Goal: Information Seeking & Learning: Find specific fact

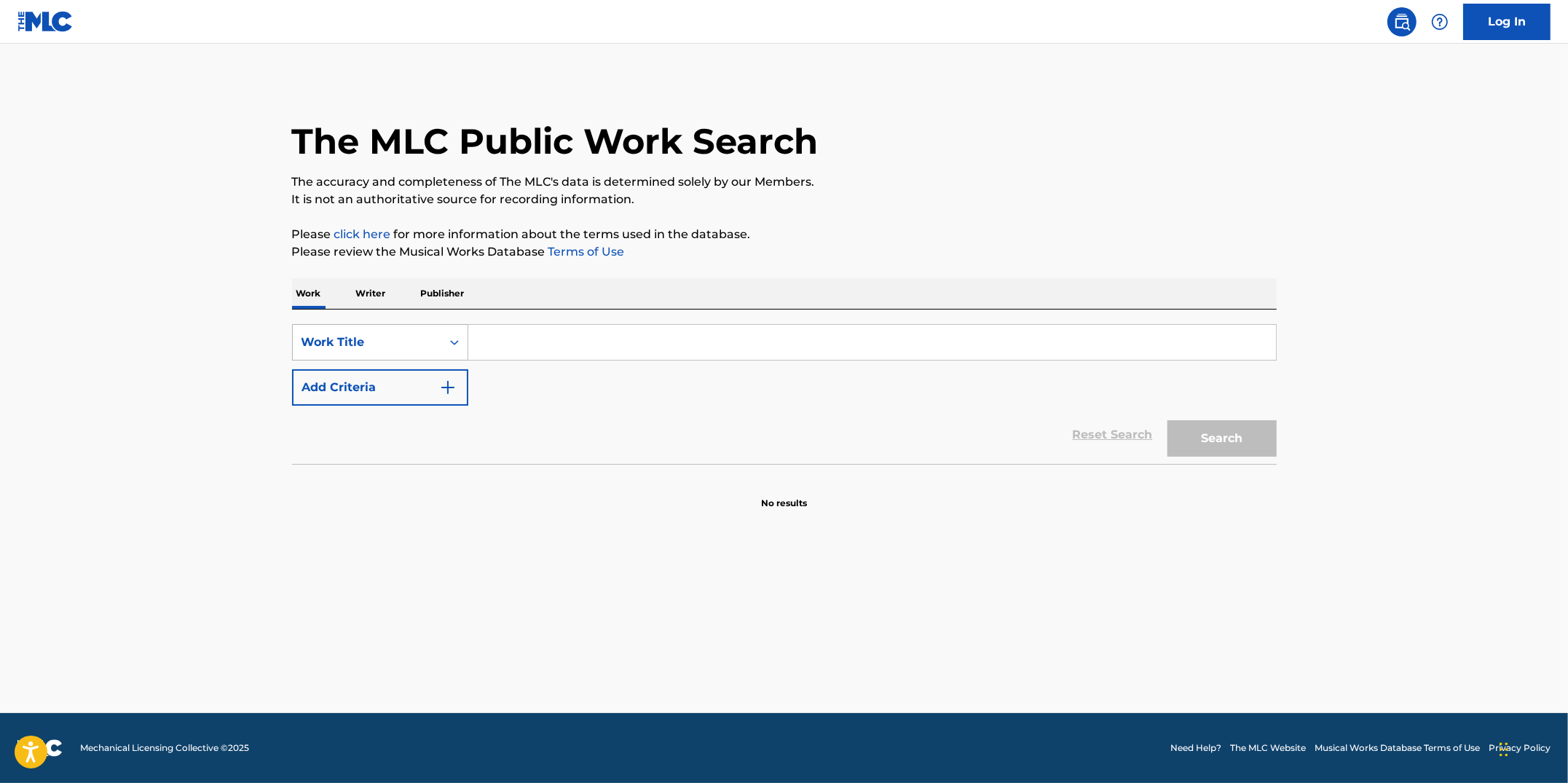
click at [449, 341] on icon "Search Form" at bounding box center [455, 343] width 15 height 15
click at [418, 379] on div "MLC Song Code" at bounding box center [379, 379] width 175 height 36
click at [493, 343] on input "Search Form" at bounding box center [872, 342] width 807 height 35
paste input "J61954"
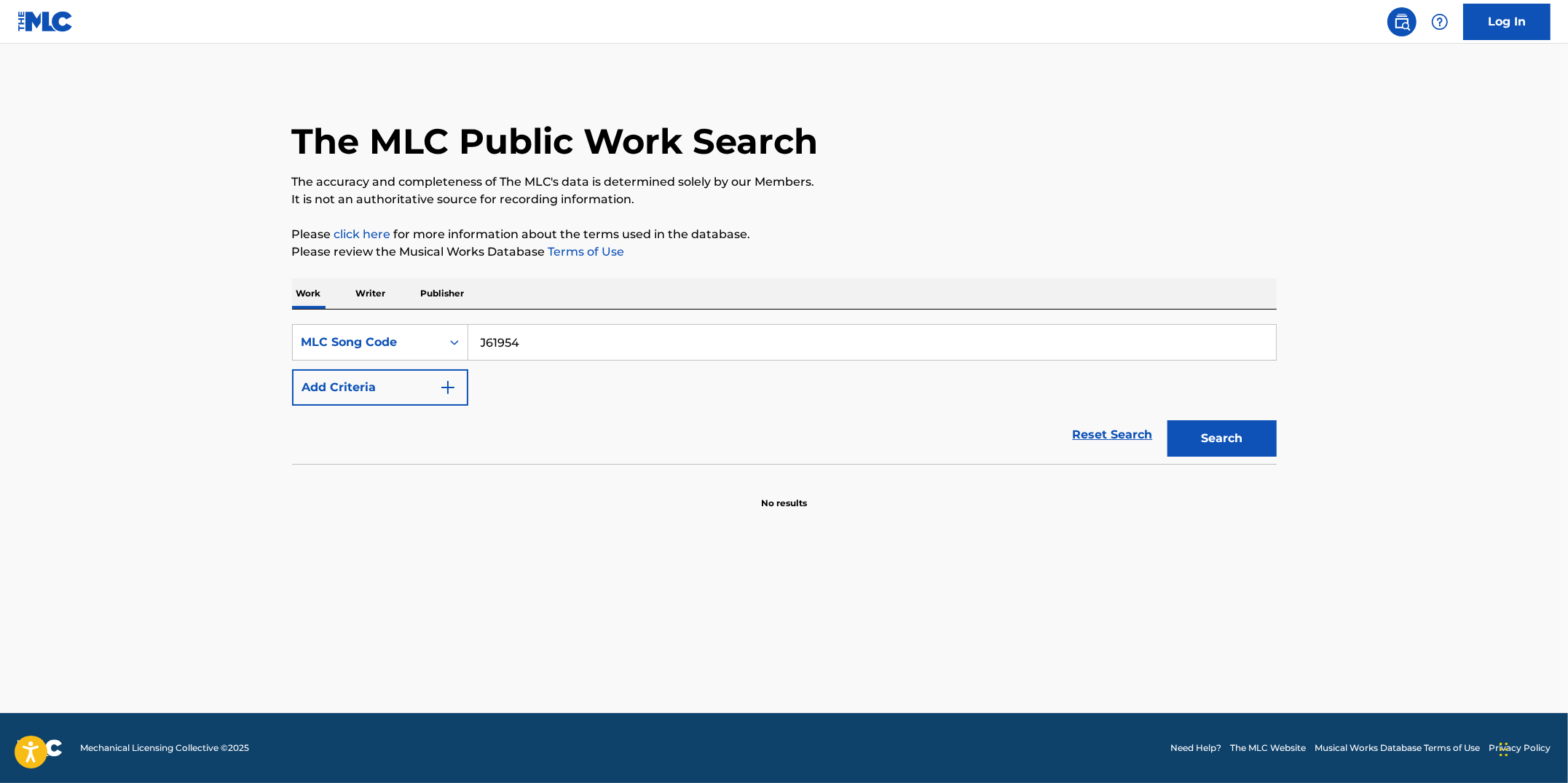
type input "J61954"
click at [1180, 434] on button "Search" at bounding box center [1221, 438] width 109 height 36
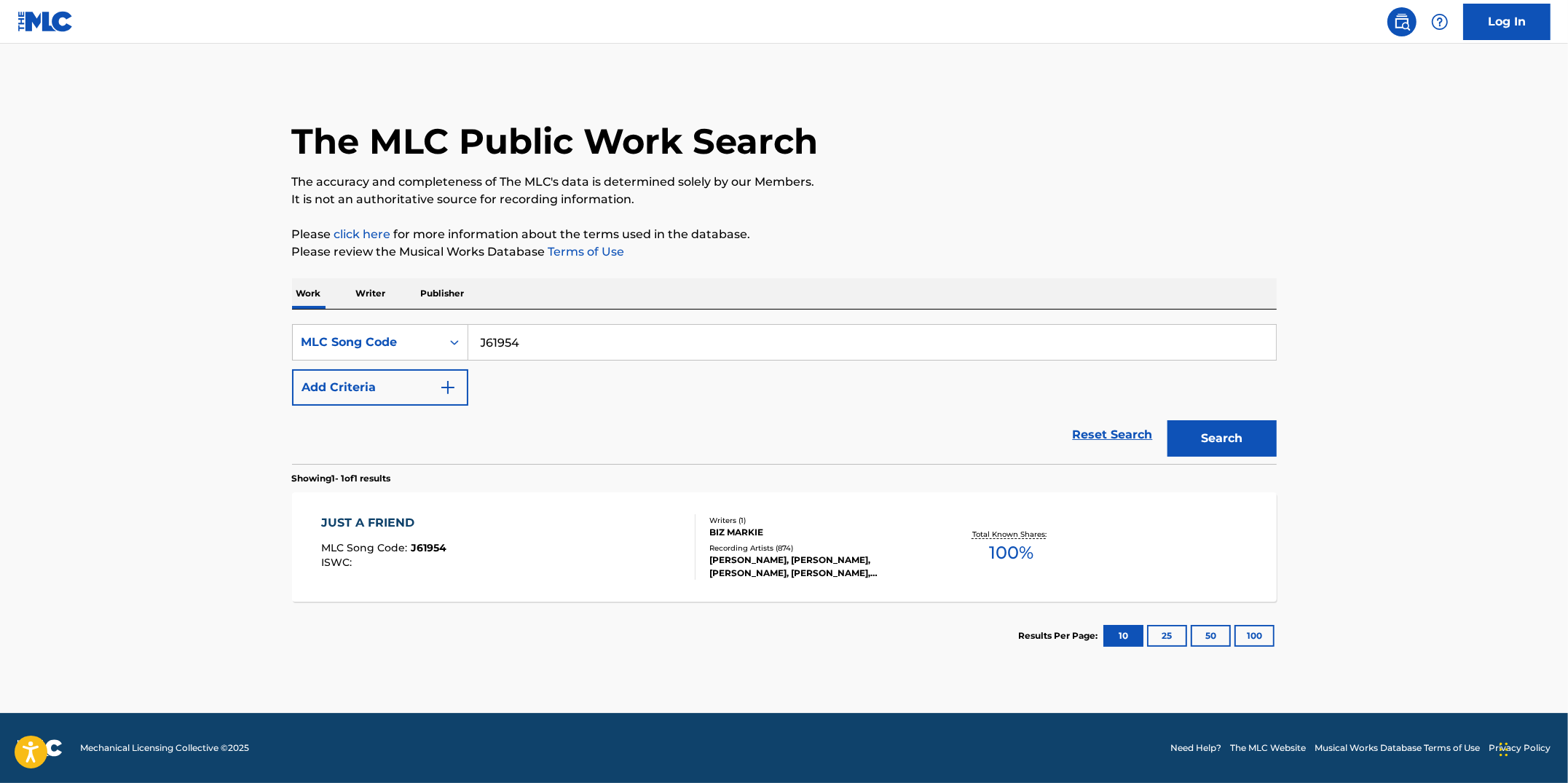
click at [594, 542] on div "JUST A FRIEND MLC Song Code : J61954 ISWC :" at bounding box center [508, 547] width 375 height 65
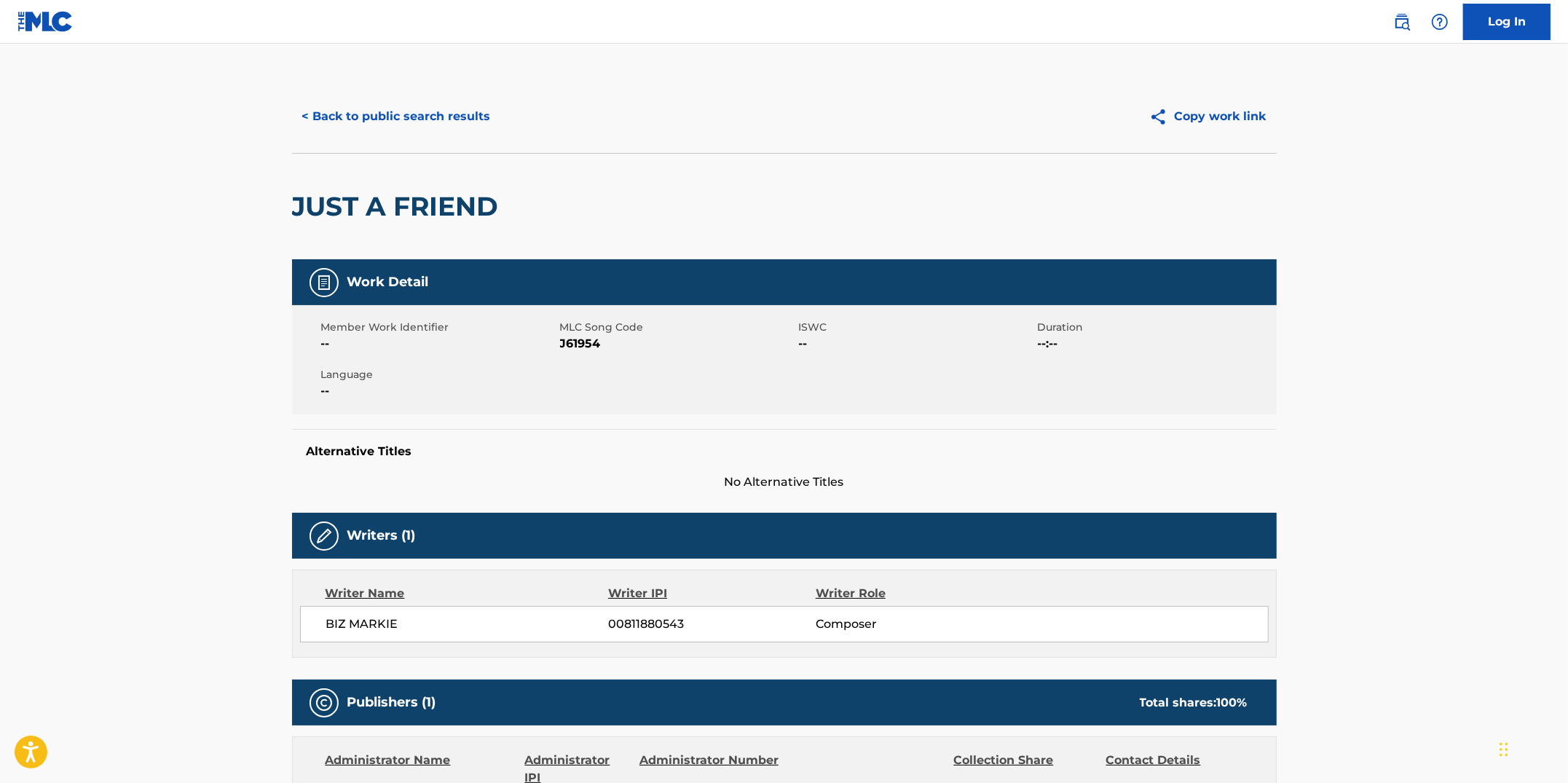
click at [413, 124] on button "< Back to public search results" at bounding box center [397, 116] width 209 height 36
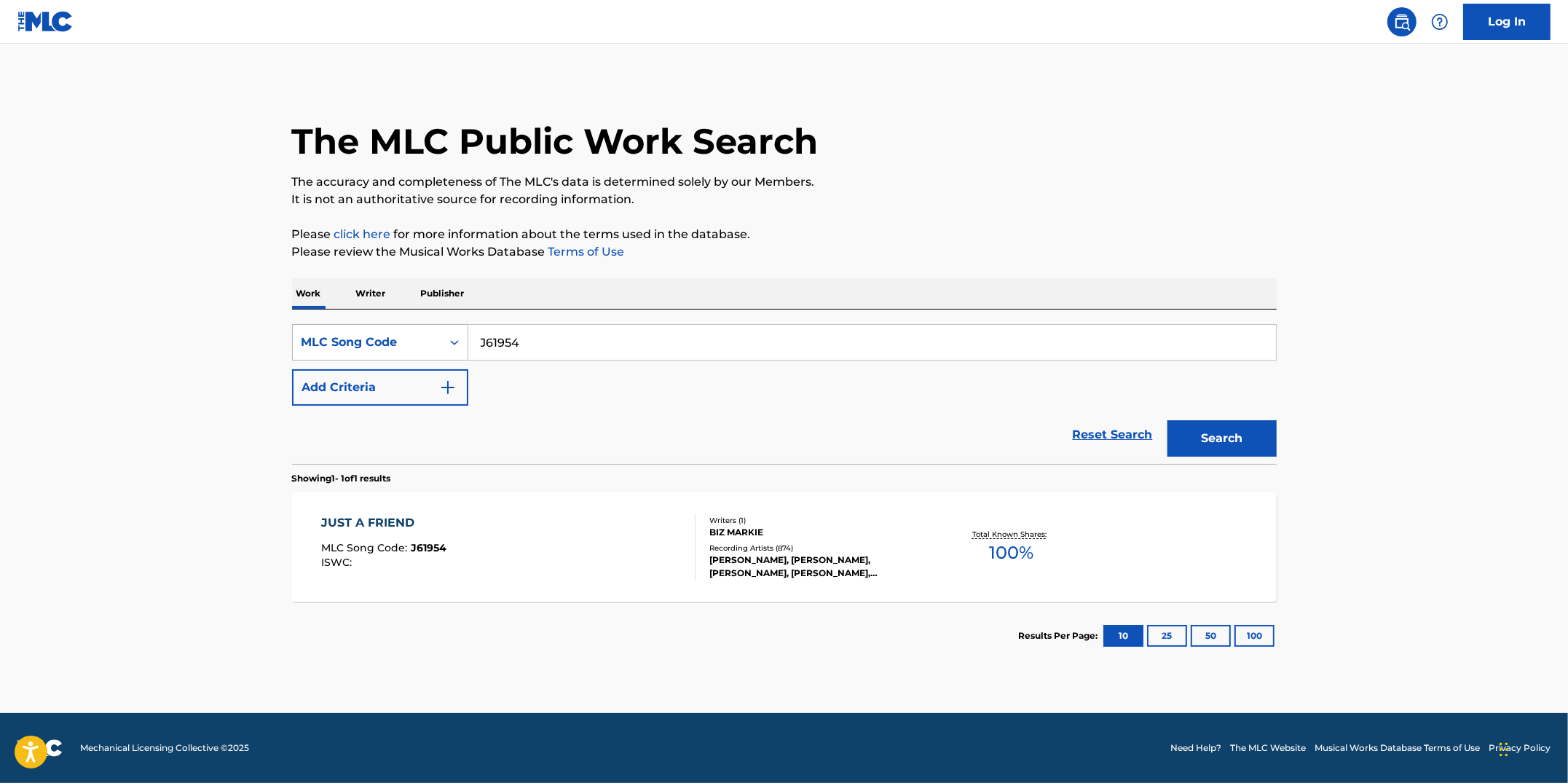
drag, startPoint x: 485, startPoint y: 335, endPoint x: 450, endPoint y: 330, distance: 35.4
click at [450, 330] on div "SearchWithCriteria992eff5f-a477-40c6-b534-8a8ecba422ef MLC Song Code J61954" at bounding box center [785, 342] width 985 height 36
click at [1167, 420] on button "Search" at bounding box center [1221, 438] width 109 height 36
click at [565, 554] on div "JUST A FRIEND MLC Song Code : J61954 ISWC :" at bounding box center [508, 547] width 375 height 65
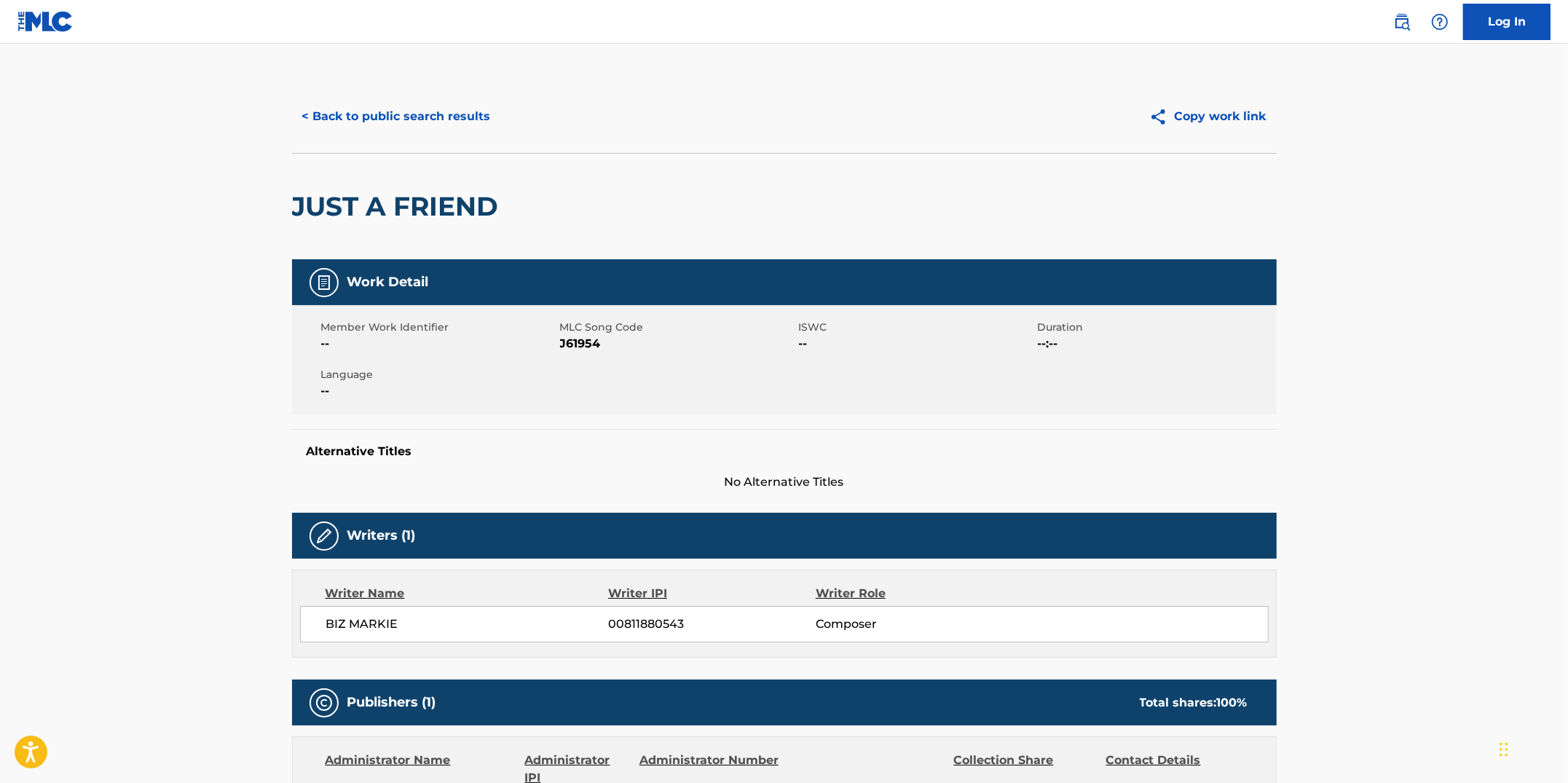
click at [450, 123] on button "< Back to public search results" at bounding box center [397, 116] width 209 height 36
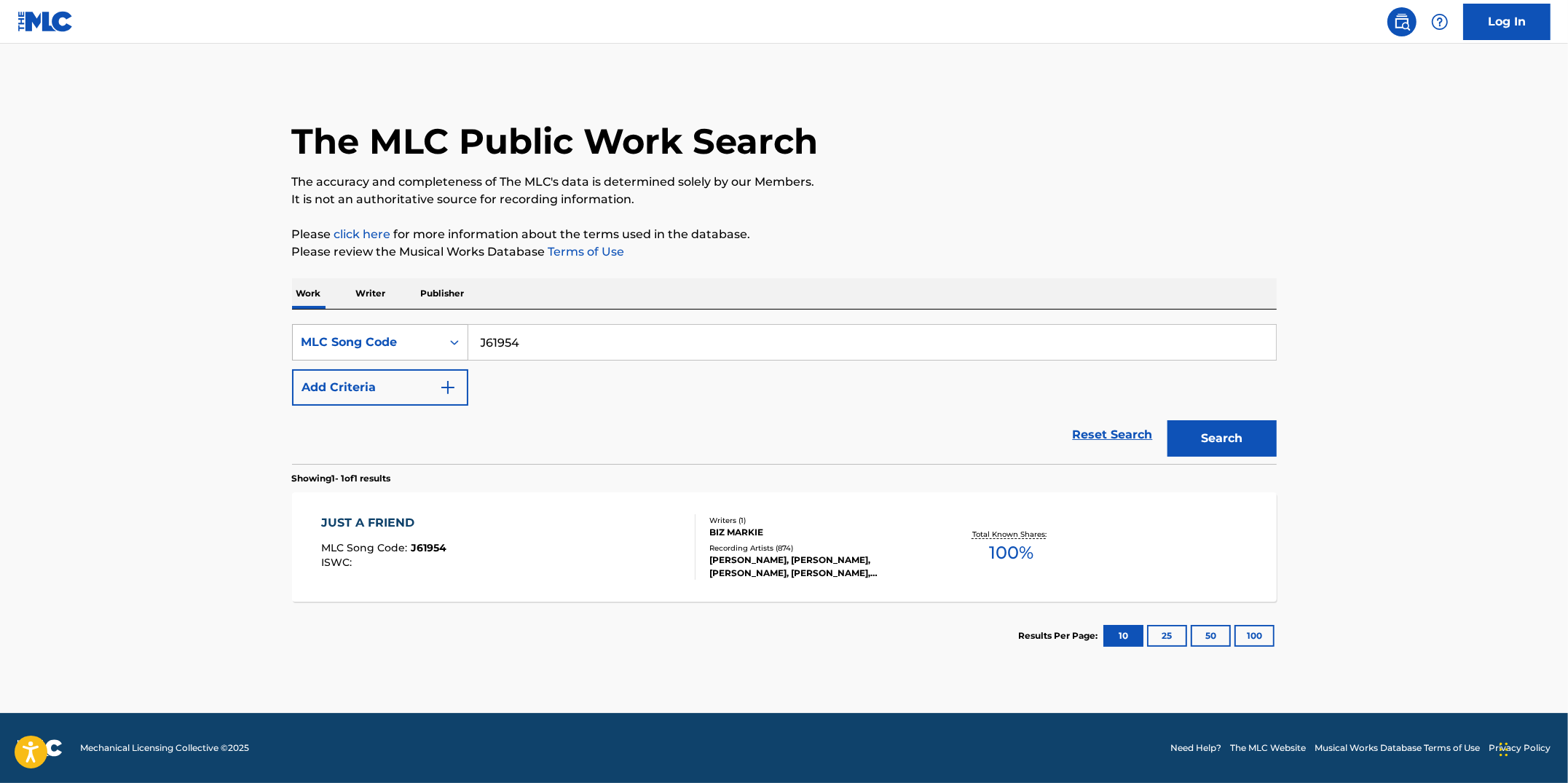
drag, startPoint x: 520, startPoint y: 338, endPoint x: 441, endPoint y: 325, distance: 80.1
click at [441, 325] on div "SearchWithCriteria992eff5f-a477-40c6-b534-8a8ecba422ef MLC Song Code J61954" at bounding box center [785, 342] width 985 height 36
paste input "0314"
type input "J03144"
click at [1167, 420] on button "Search" at bounding box center [1221, 438] width 109 height 36
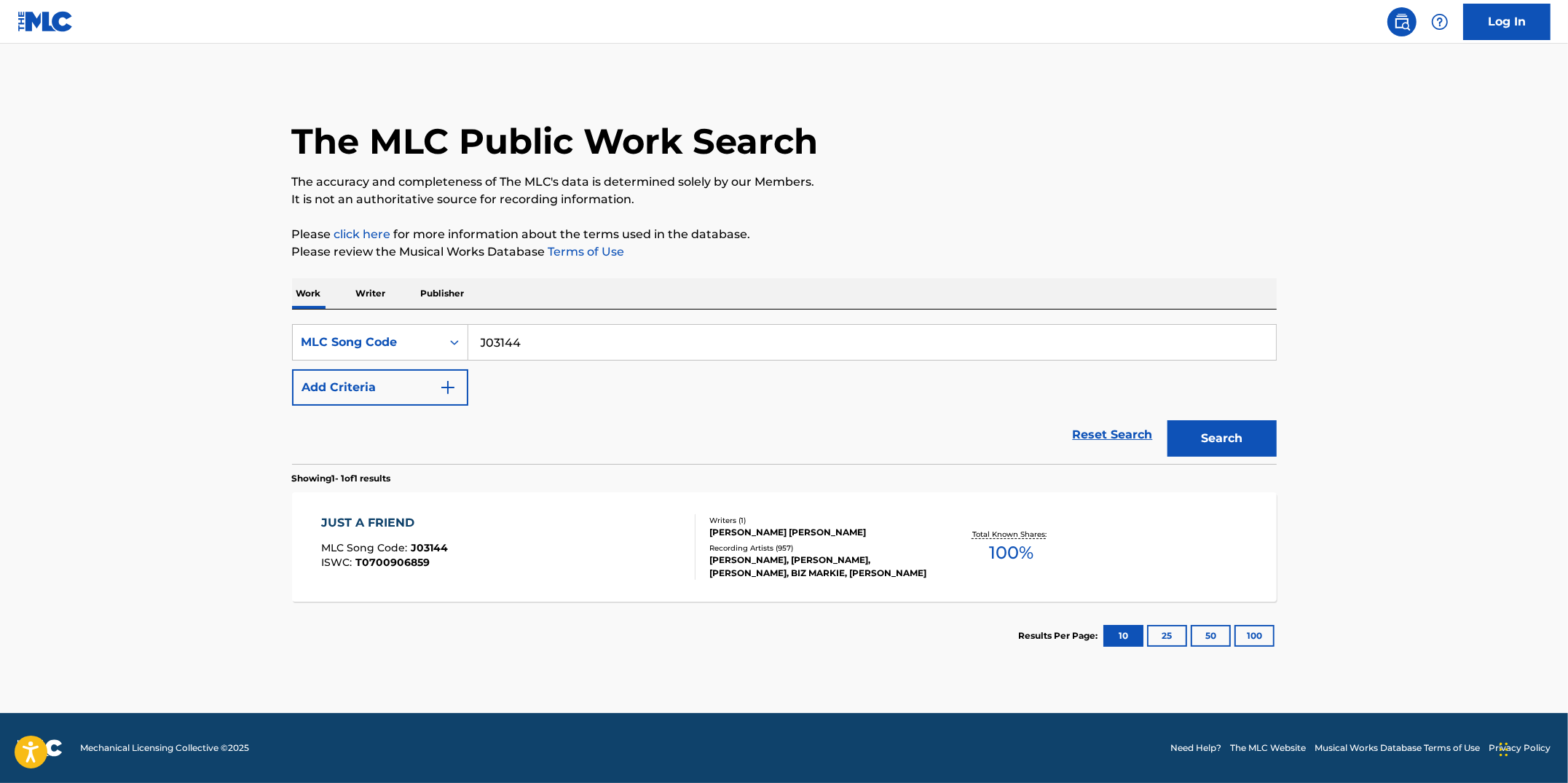
click at [614, 522] on div "JUST A FRIEND MLC Song Code : J03144 ISWC : T0700906859" at bounding box center [508, 547] width 375 height 65
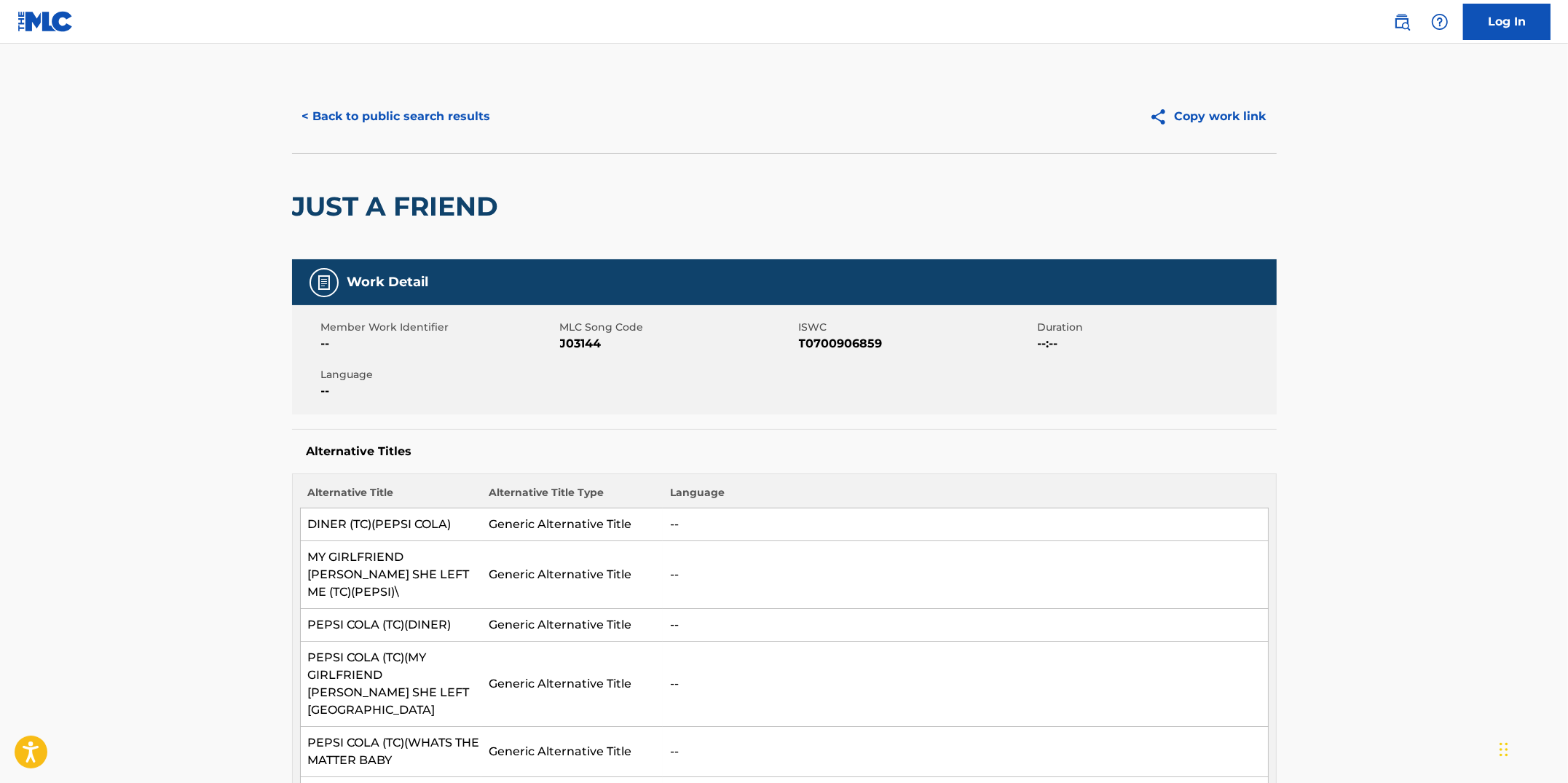
click at [352, 120] on button "< Back to public search results" at bounding box center [397, 116] width 209 height 36
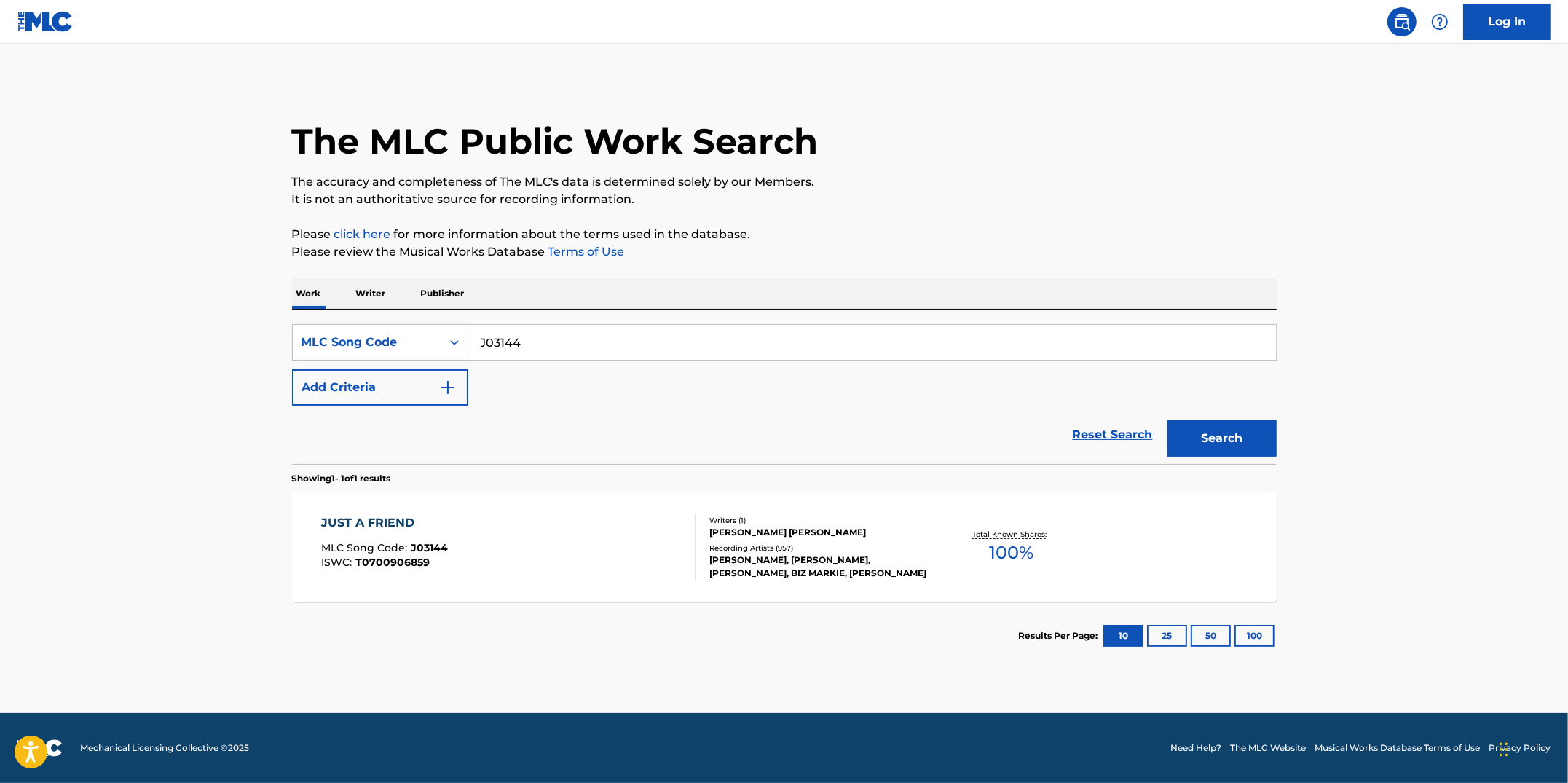
drag, startPoint x: 563, startPoint y: 344, endPoint x: 400, endPoint y: 306, distance: 167.4
click at [400, 306] on div "Work Writer Publisher SearchWithCriteria992eff5f-a477-40c6-b534-8a8ecba422ef ML…" at bounding box center [785, 474] width 985 height 392
paste input "6195"
type input "J61954"
click at [1167, 420] on button "Search" at bounding box center [1221, 438] width 109 height 36
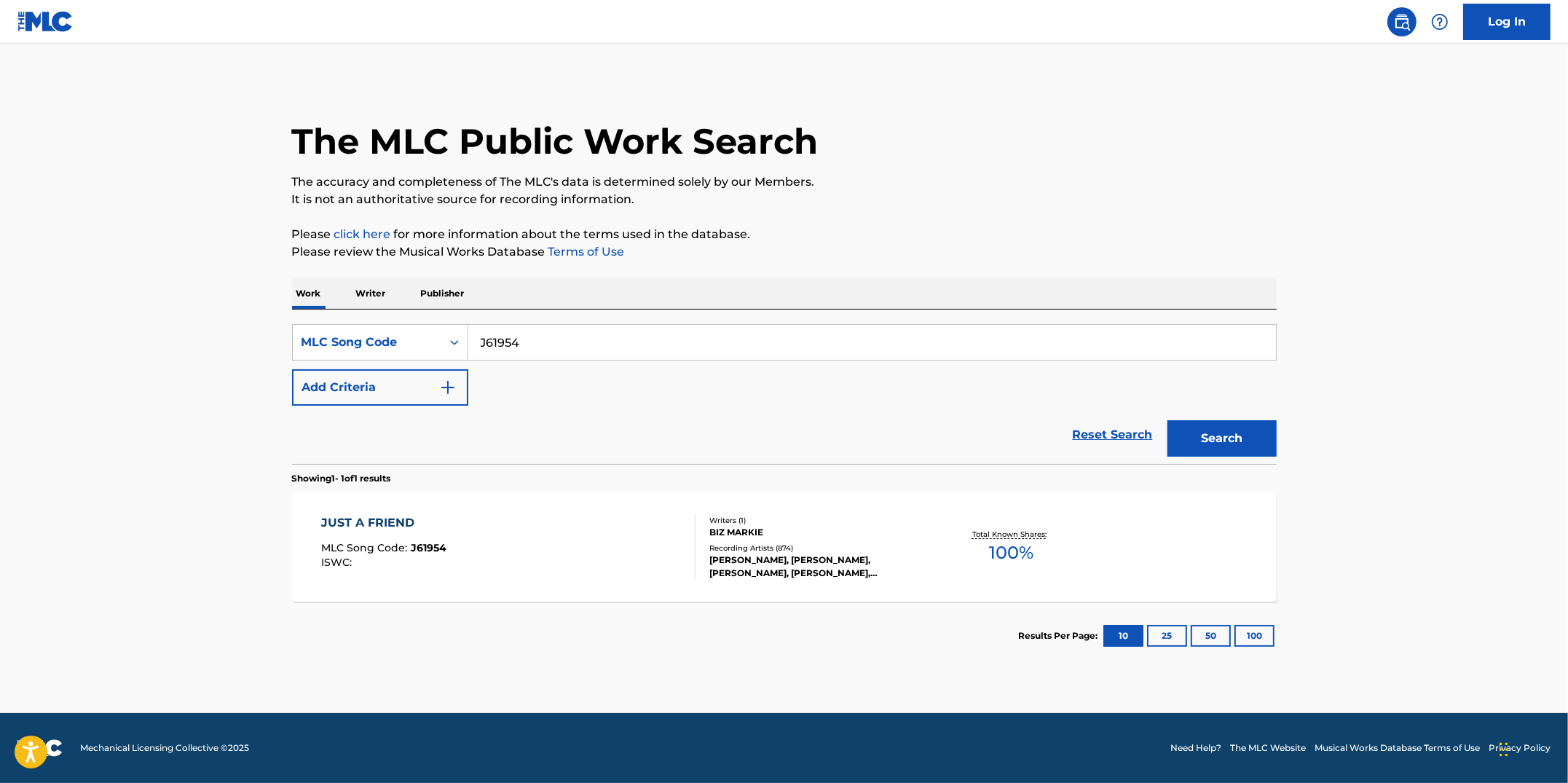
click at [538, 562] on div "JUST A FRIEND MLC Song Code : J61954 ISWC :" at bounding box center [508, 547] width 375 height 65
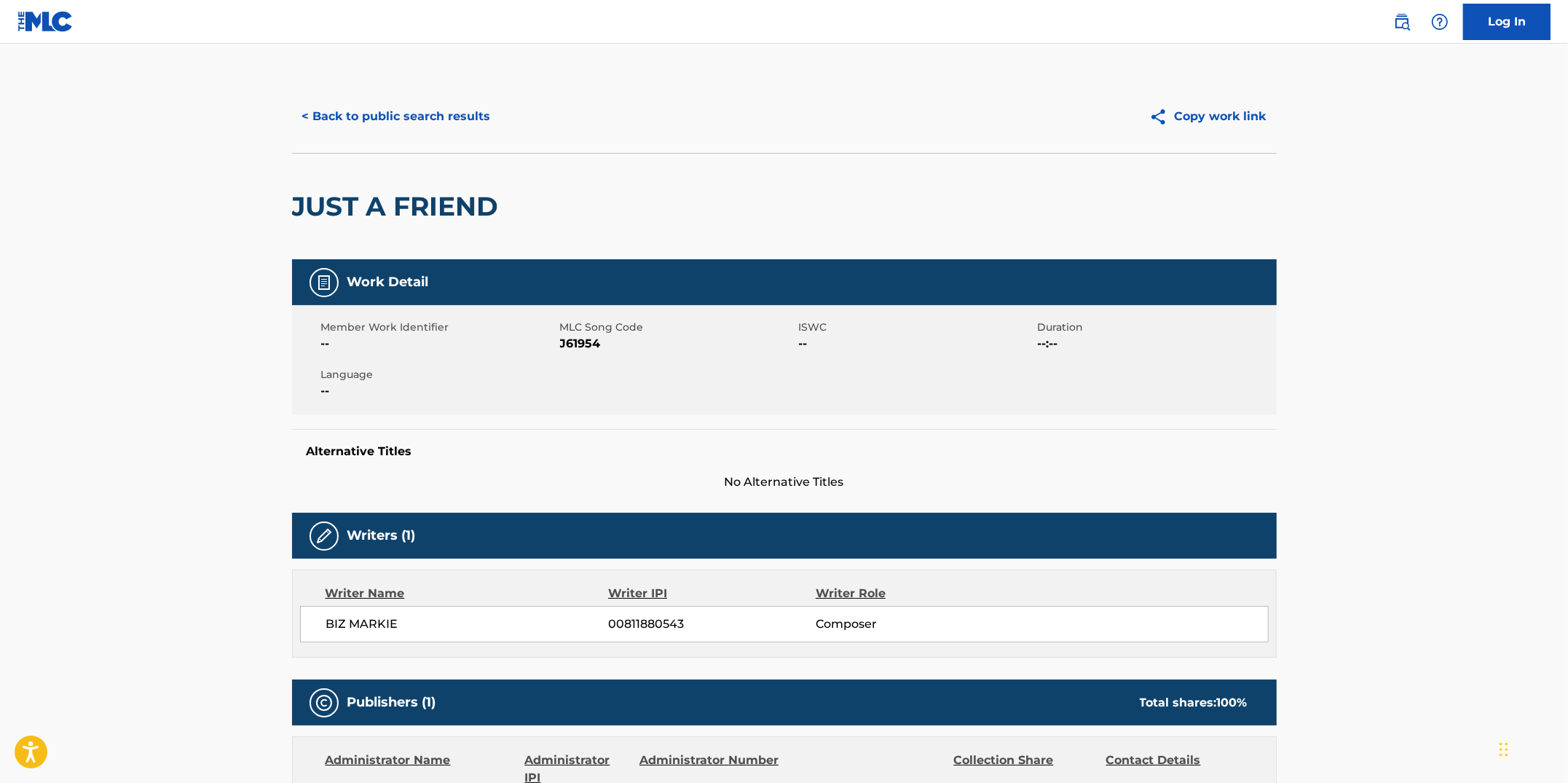
click at [438, 116] on button "< Back to public search results" at bounding box center [397, 116] width 209 height 36
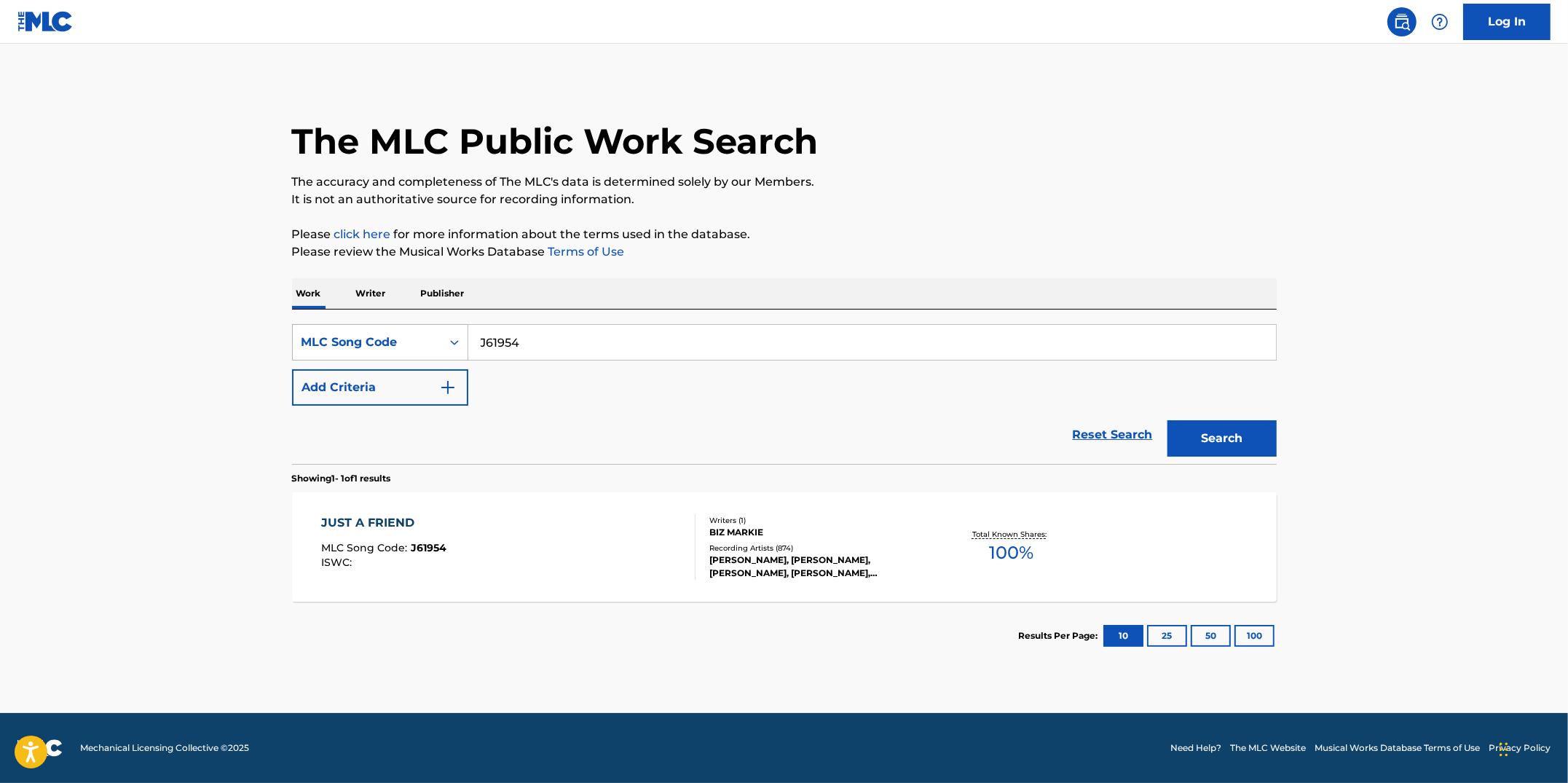
drag, startPoint x: 534, startPoint y: 344, endPoint x: 457, endPoint y: 327, distance: 78.9
click at [457, 326] on div "SearchWithCriteria992eff5f-a477-40c6-b534-8a8ecba422ef MLC Song Code J61954" at bounding box center [785, 342] width 985 height 36
paste input "M09674"
click at [1167, 420] on button "Search" at bounding box center [1221, 438] width 109 height 36
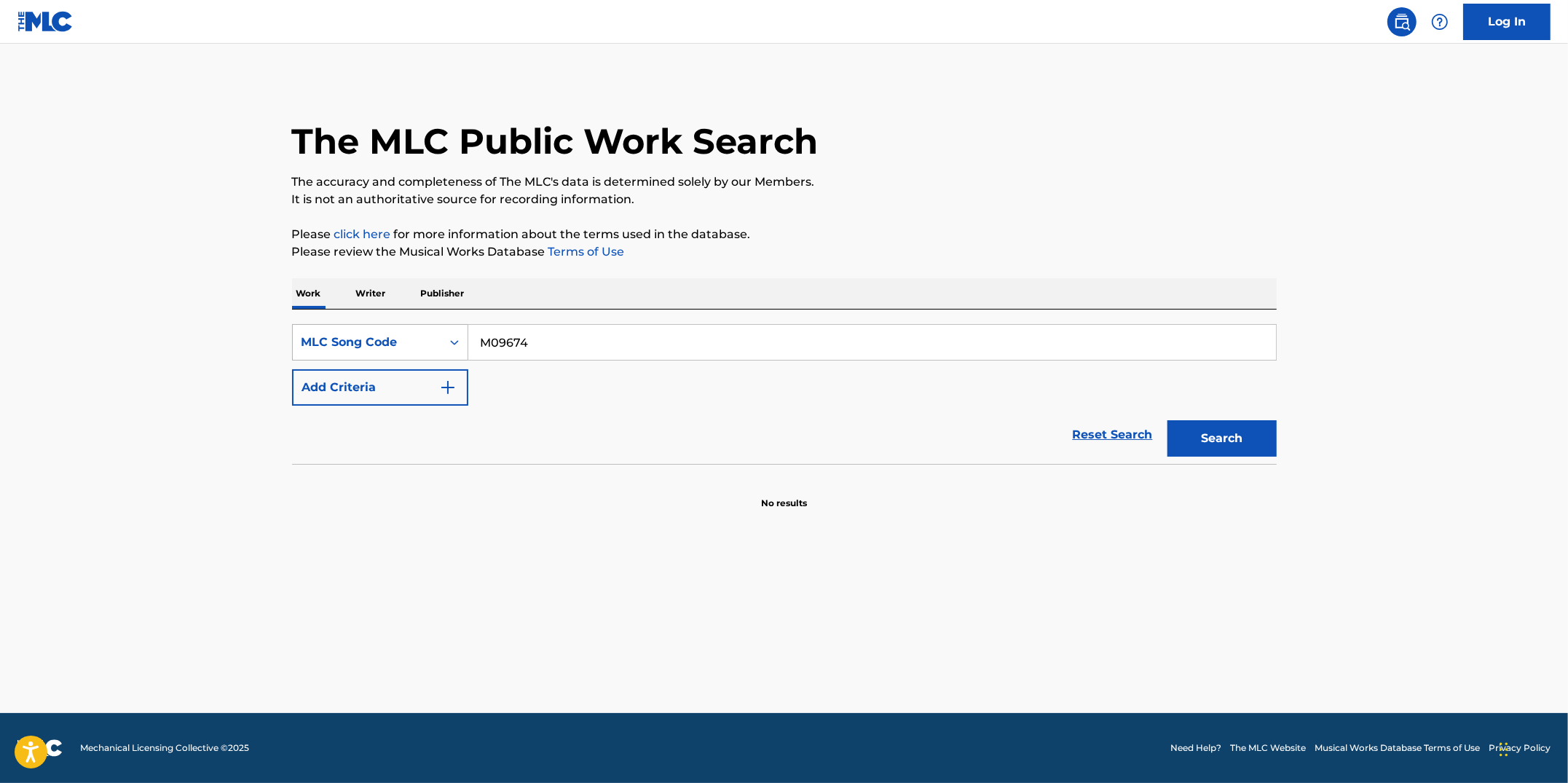
type input "M09674"
click at [1167, 420] on button "Search" at bounding box center [1221, 438] width 109 height 36
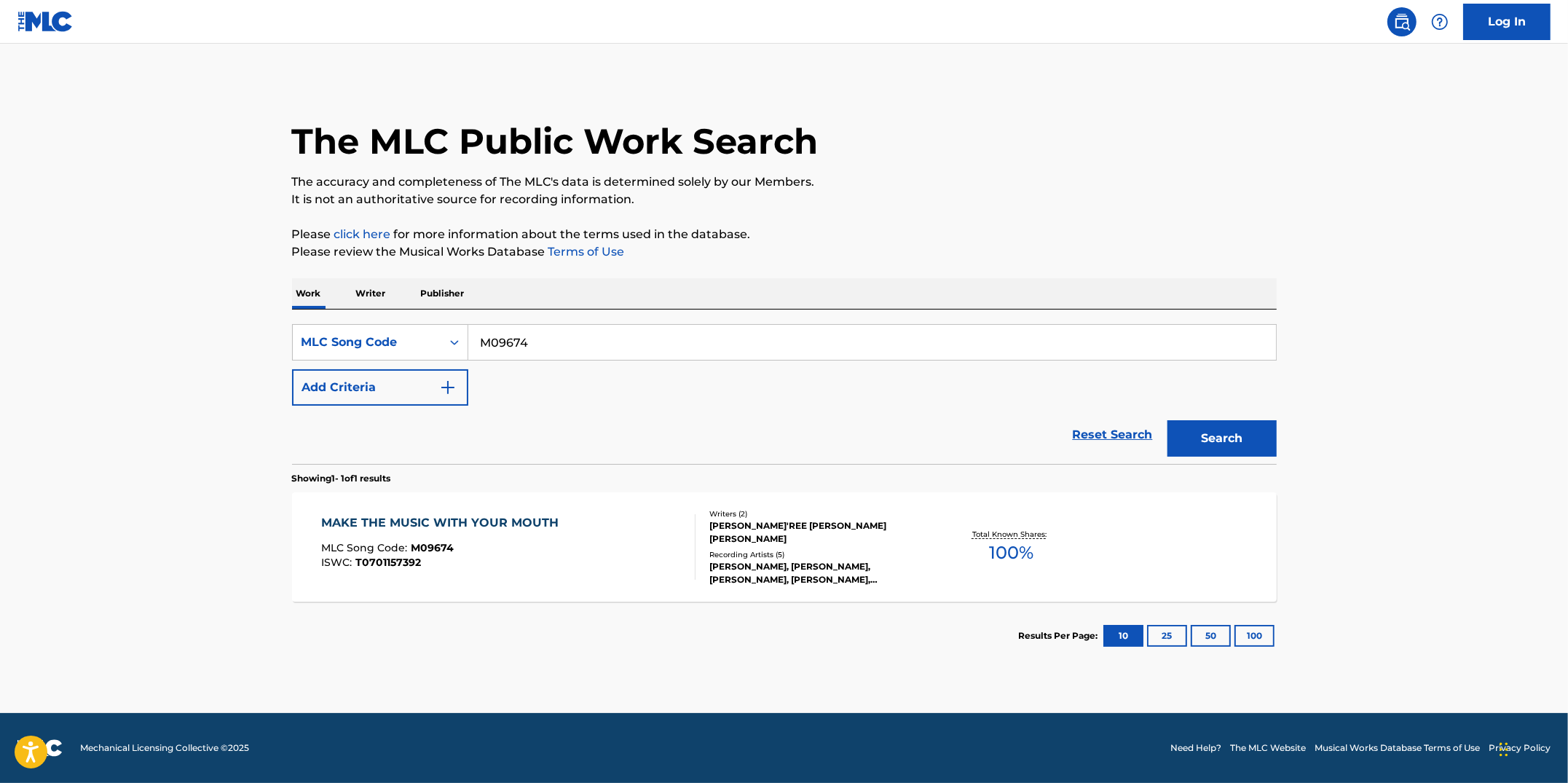
click at [590, 558] on div "MAKE THE MUSIC WITH YOUR MOUTH MLC Song Code : M09674 ISWC : T0701157392" at bounding box center [508, 547] width 375 height 65
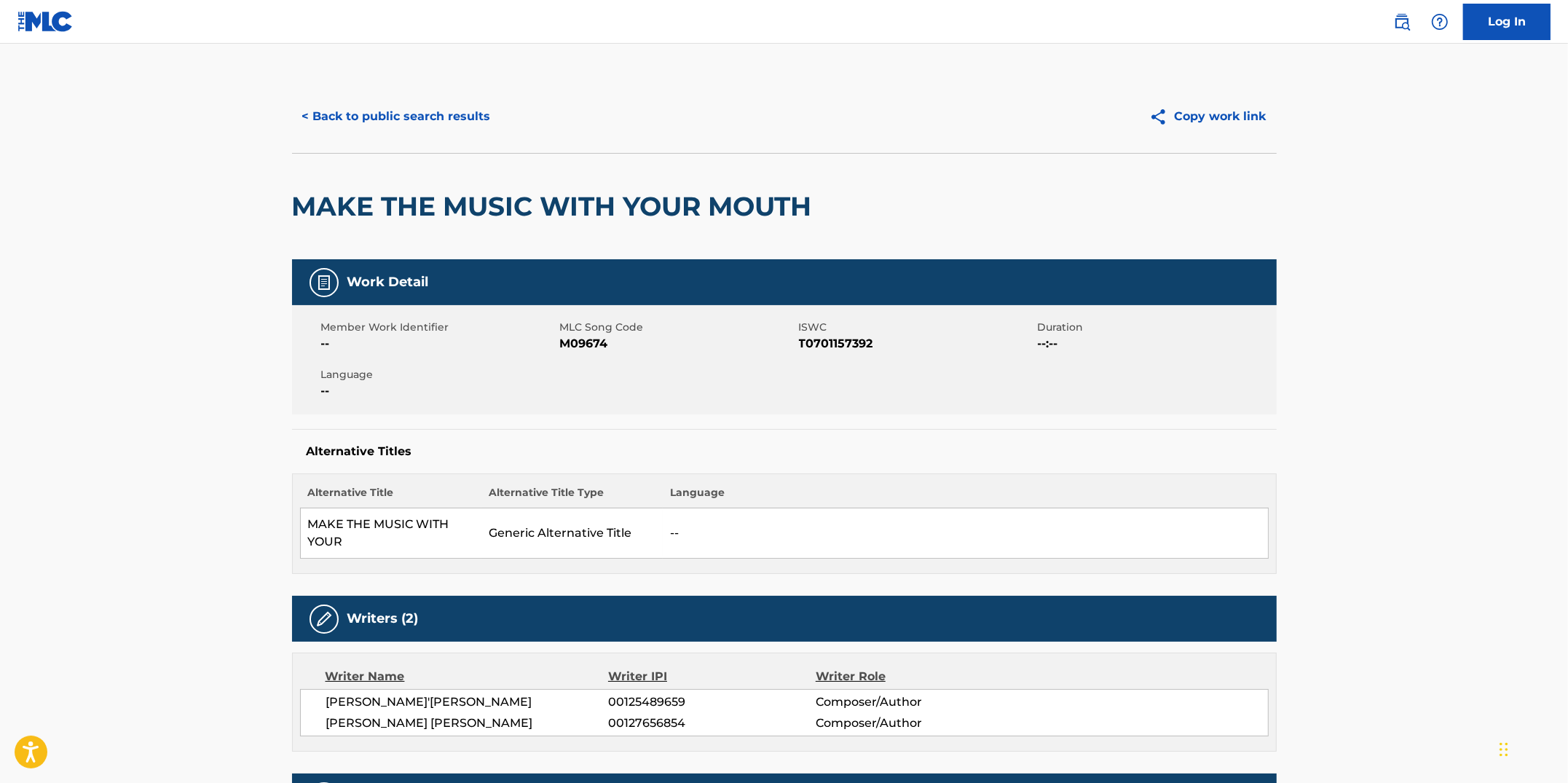
click at [398, 121] on button "< Back to public search results" at bounding box center [397, 116] width 209 height 36
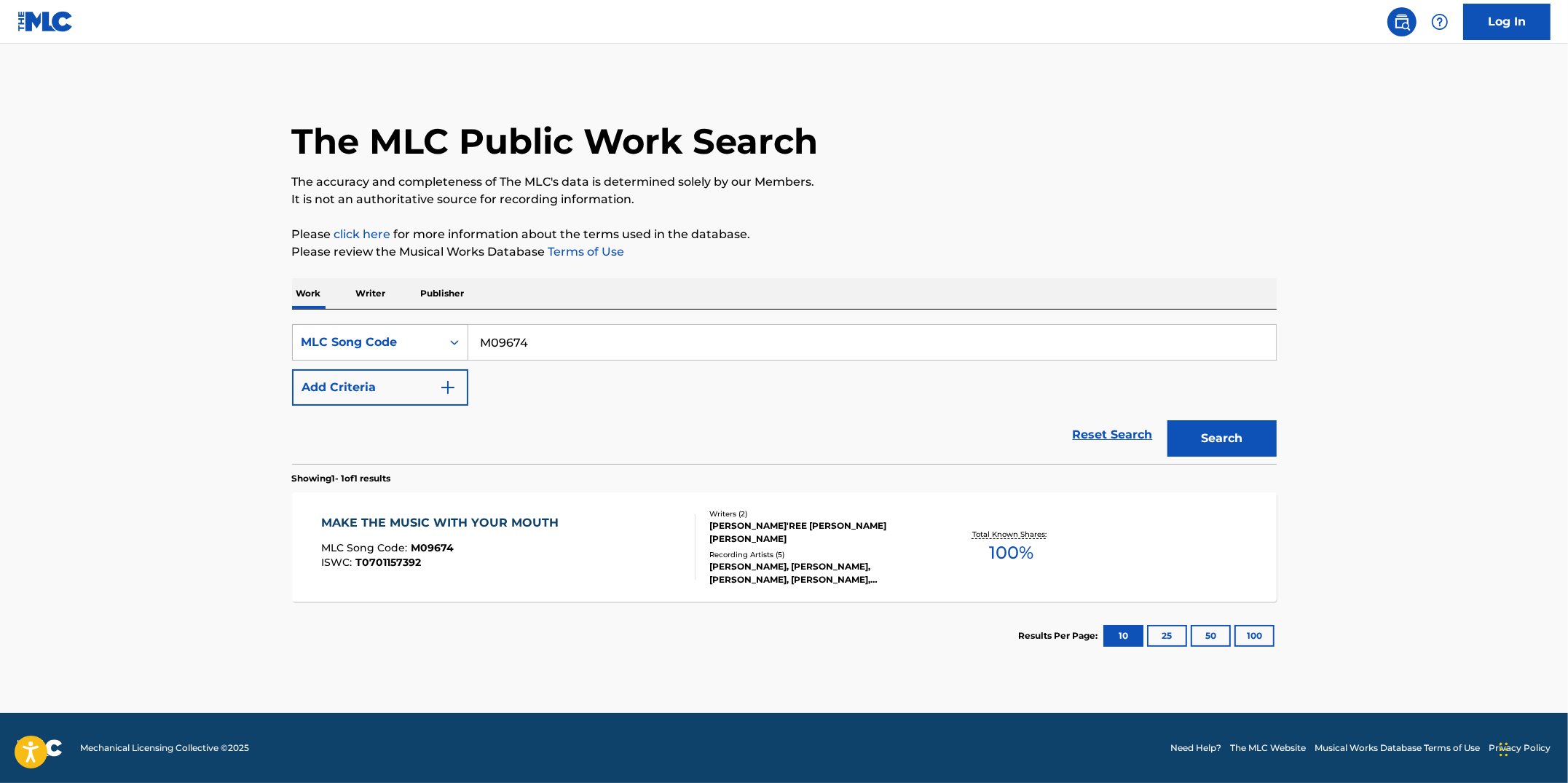
drag, startPoint x: 463, startPoint y: 331, endPoint x: 413, endPoint y: 323, distance: 50.6
click at [413, 324] on div "SearchWithCriteria992eff5f-a477-40c6-b534-8a8ecba422ef MLC Song Code M09674" at bounding box center [785, 342] width 985 height 36
paste input "A8FX0"
type input "MA8FX0"
click at [1167, 420] on button "Search" at bounding box center [1221, 438] width 109 height 36
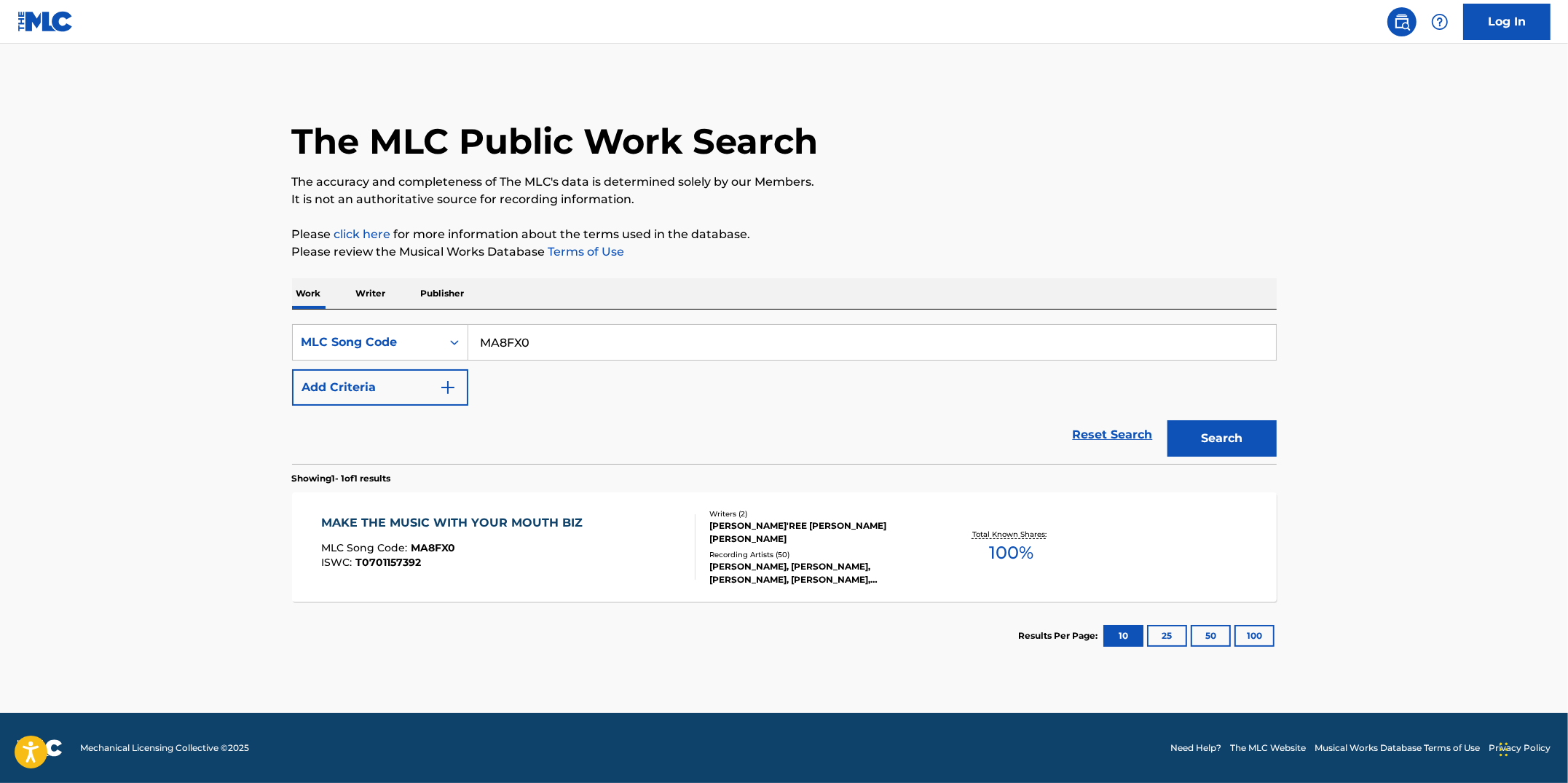
click at [543, 521] on div "MAKE THE MUSIC WITH YOUR MOUTH BIZ" at bounding box center [456, 522] width 269 height 18
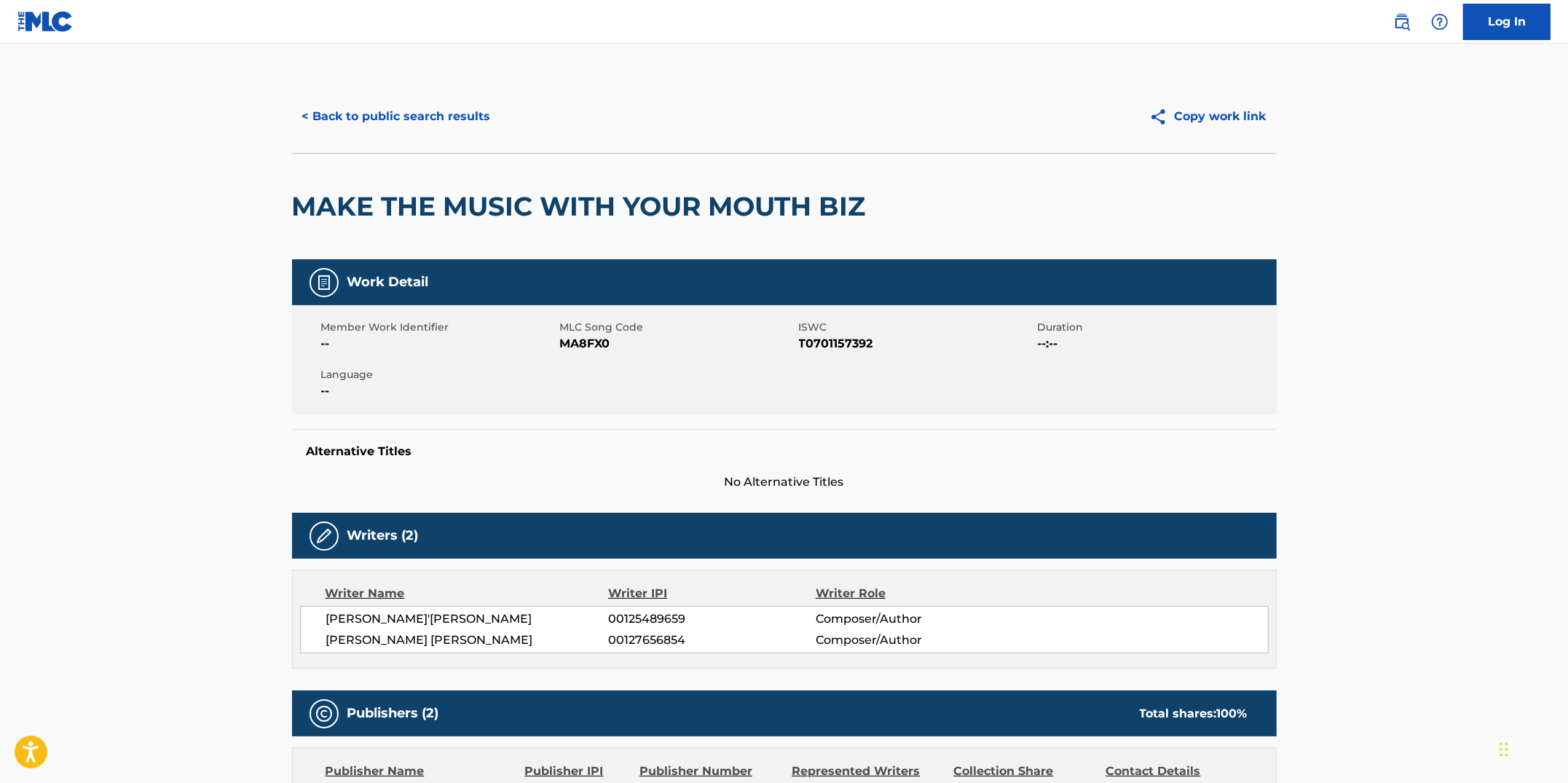
click at [353, 114] on button "< Back to public search results" at bounding box center [397, 116] width 209 height 36
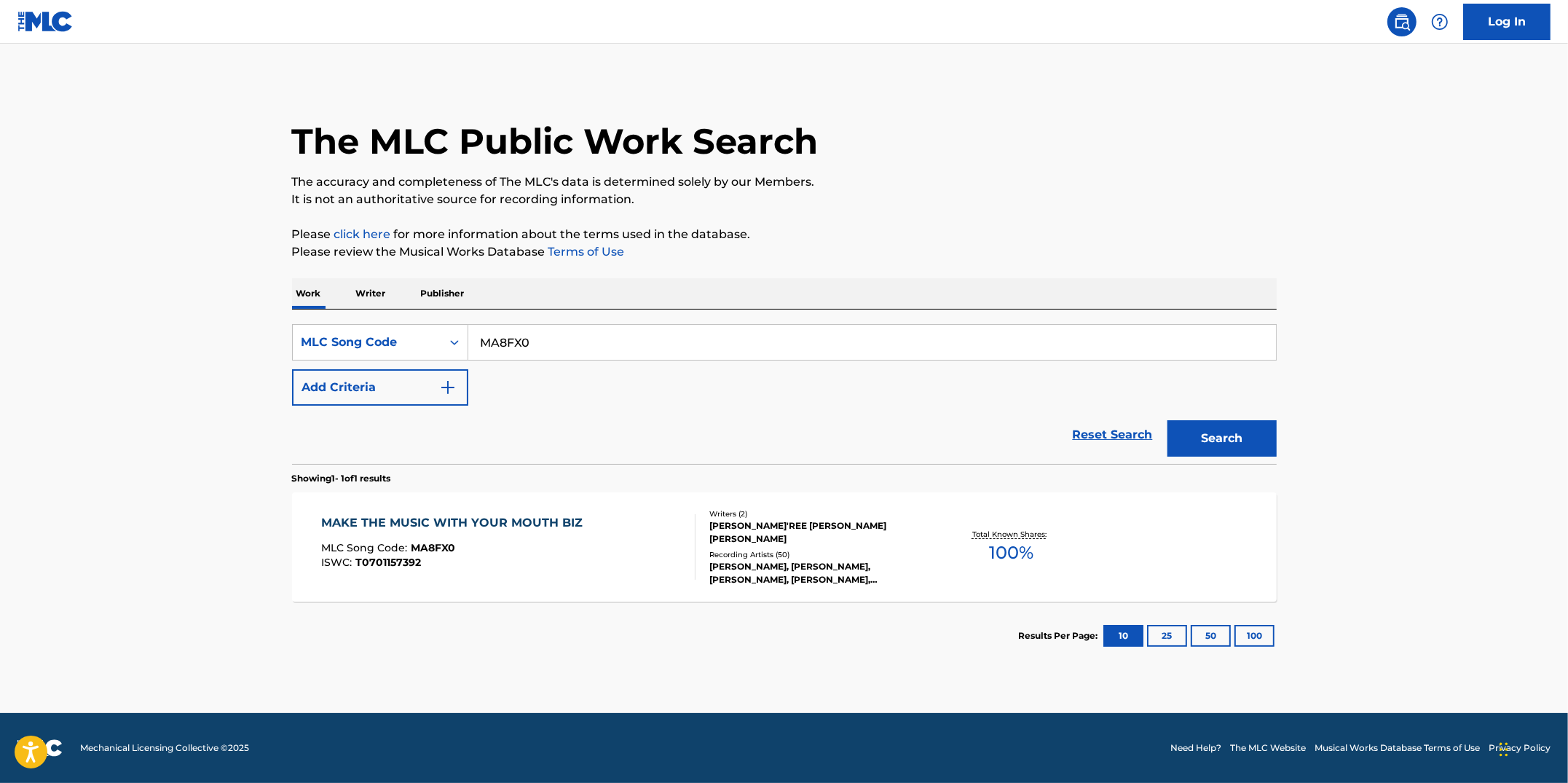
drag, startPoint x: 592, startPoint y: 347, endPoint x: 421, endPoint y: 319, distance: 173.3
click at [421, 319] on div "SearchWithCriteria992eff5f-a477-40c6-b534-8a8ecba422ef MLC Song Code MA8FX0 Add…" at bounding box center [785, 386] width 985 height 154
paste input "00596"
type input "M00596"
click at [1167, 420] on button "Search" at bounding box center [1221, 438] width 109 height 36
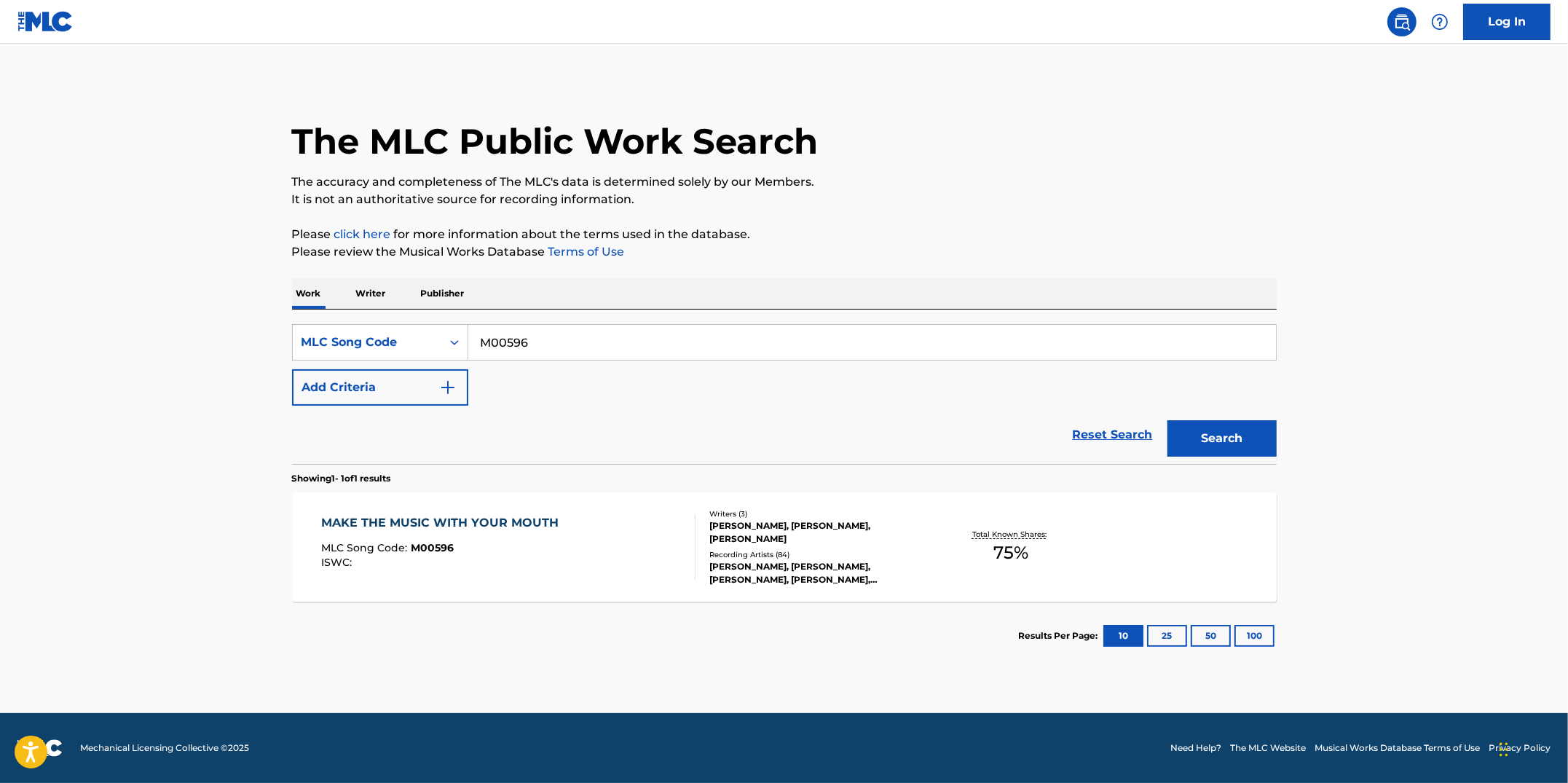
click at [550, 543] on div "MLC Song Code : M00596" at bounding box center [444, 550] width 245 height 15
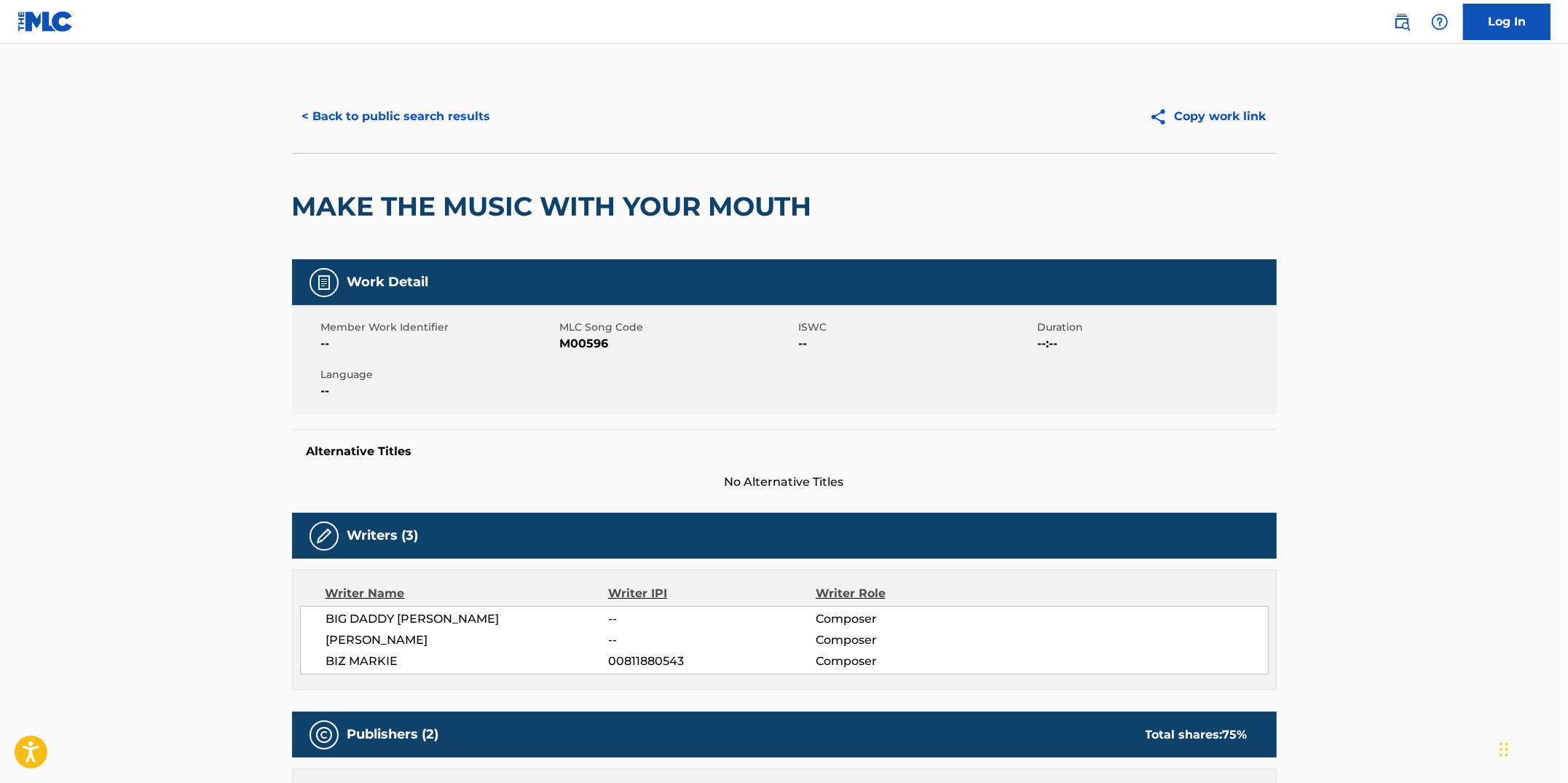
click at [348, 117] on button "< Back to public search results" at bounding box center [397, 116] width 209 height 36
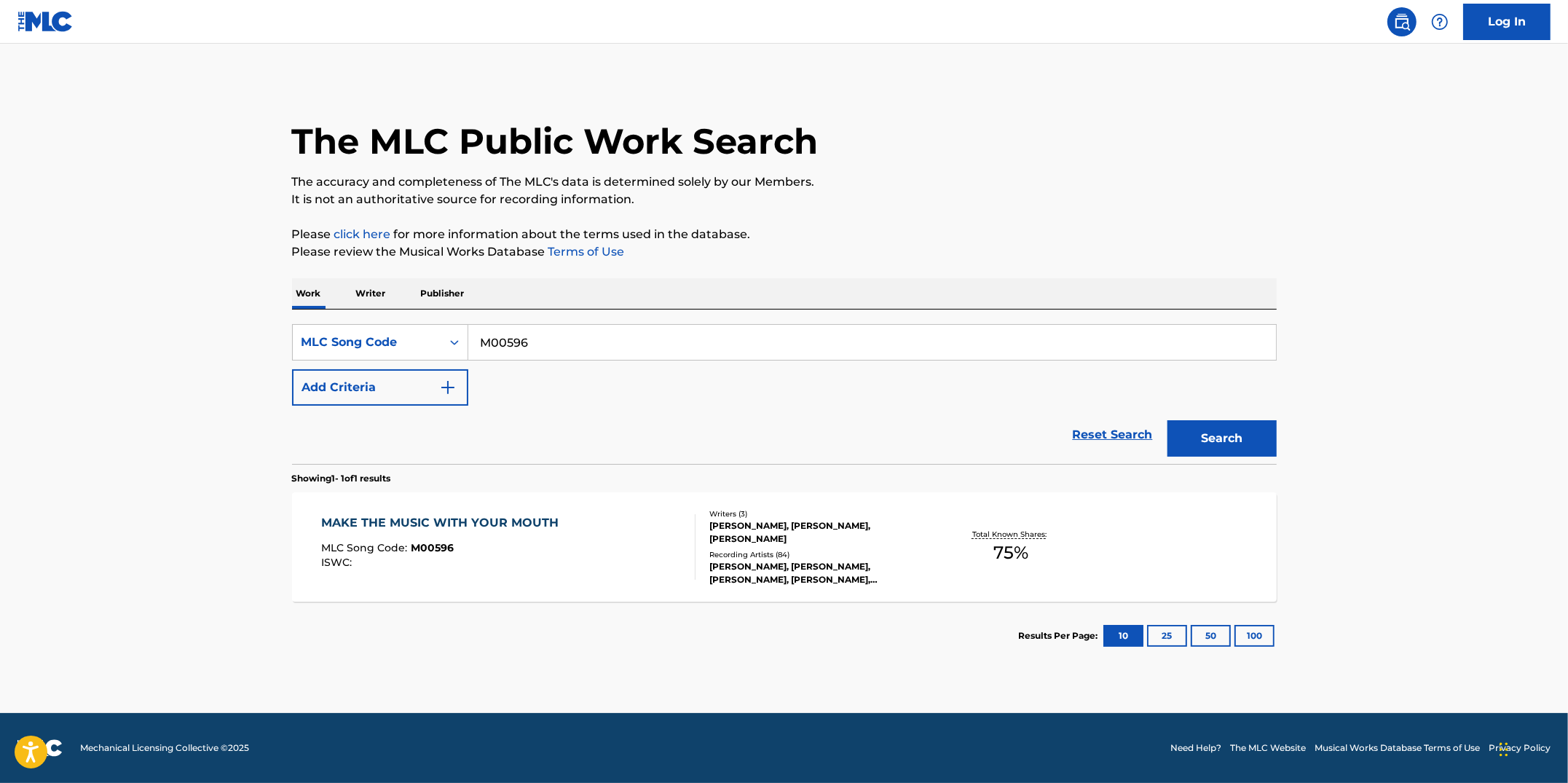
click at [641, 553] on div "MAKE THE MUSIC WITH YOUR MOUTH MLC Song Code : M00596 ISWC :" at bounding box center [508, 547] width 375 height 65
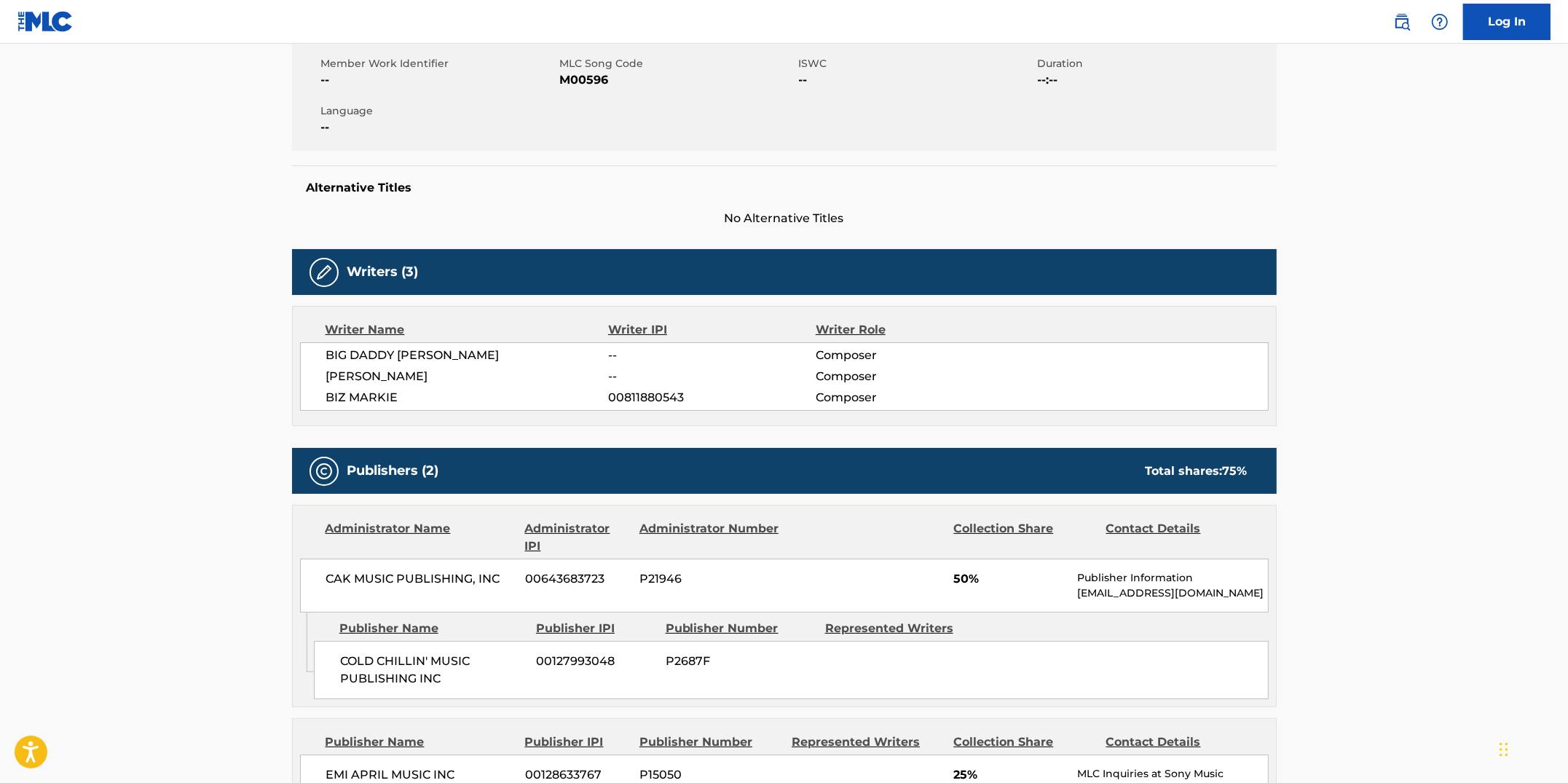
scroll to position [264, 0]
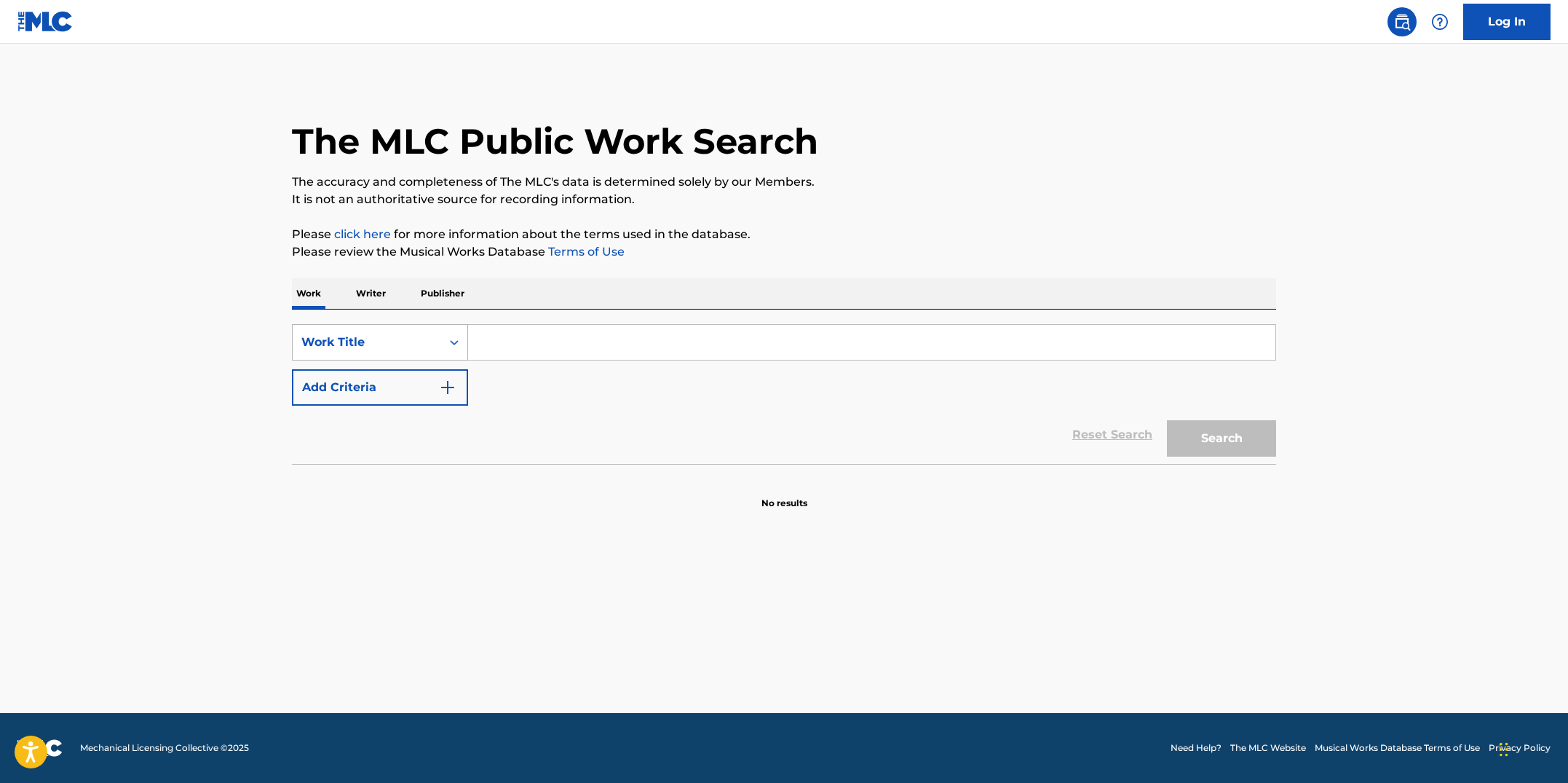
click at [457, 348] on icon "Search Form" at bounding box center [455, 343] width 15 height 15
click at [434, 379] on div "MLC Song Code" at bounding box center [379, 378] width 175 height 36
click at [526, 345] on input "Search Form" at bounding box center [871, 342] width 807 height 35
click at [493, 345] on input "Search Form" at bounding box center [871, 342] width 807 height 35
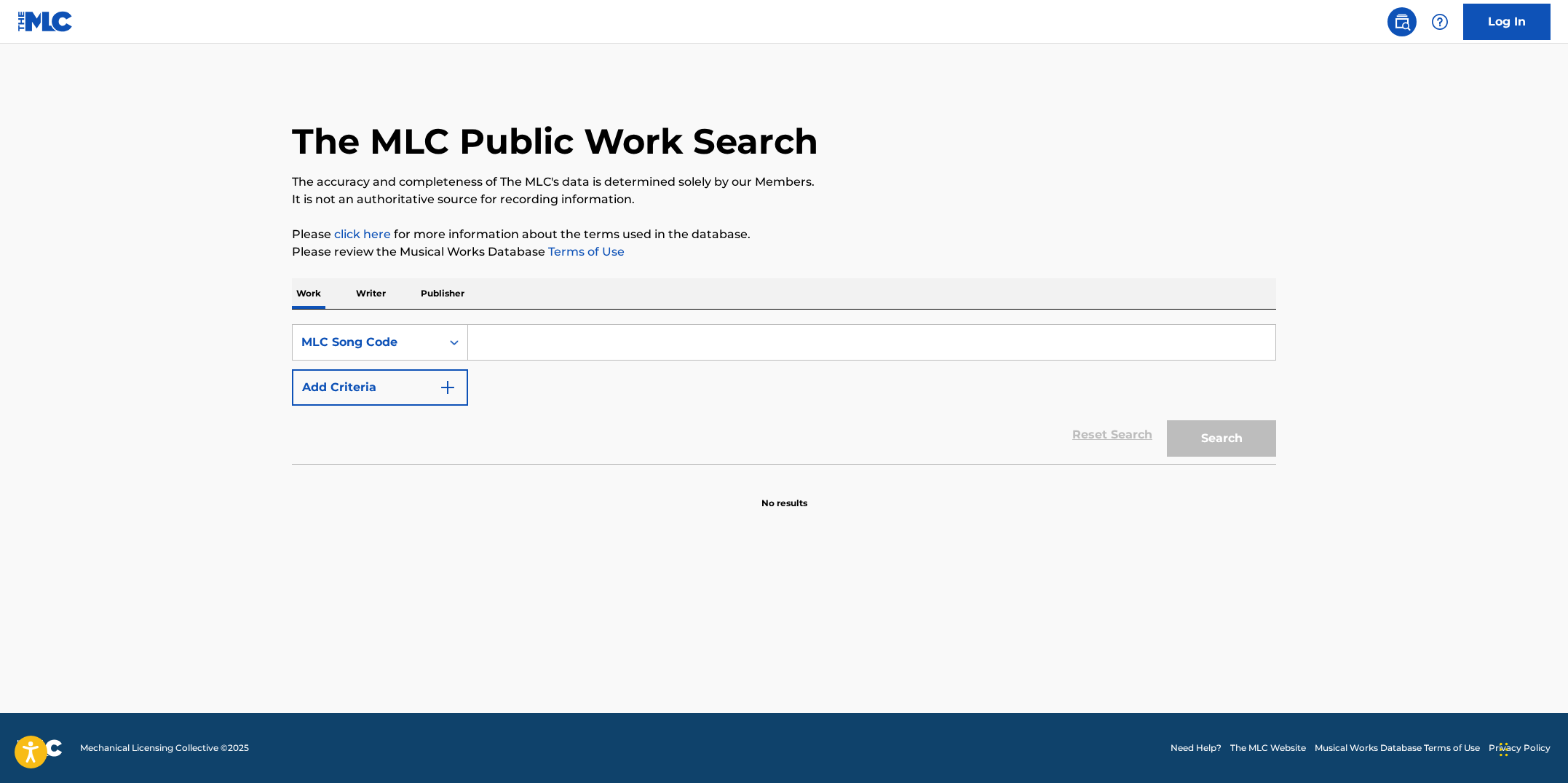
paste input "J03144"
type input "J03144"
click at [1214, 444] on button "Search" at bounding box center [1221, 438] width 109 height 36
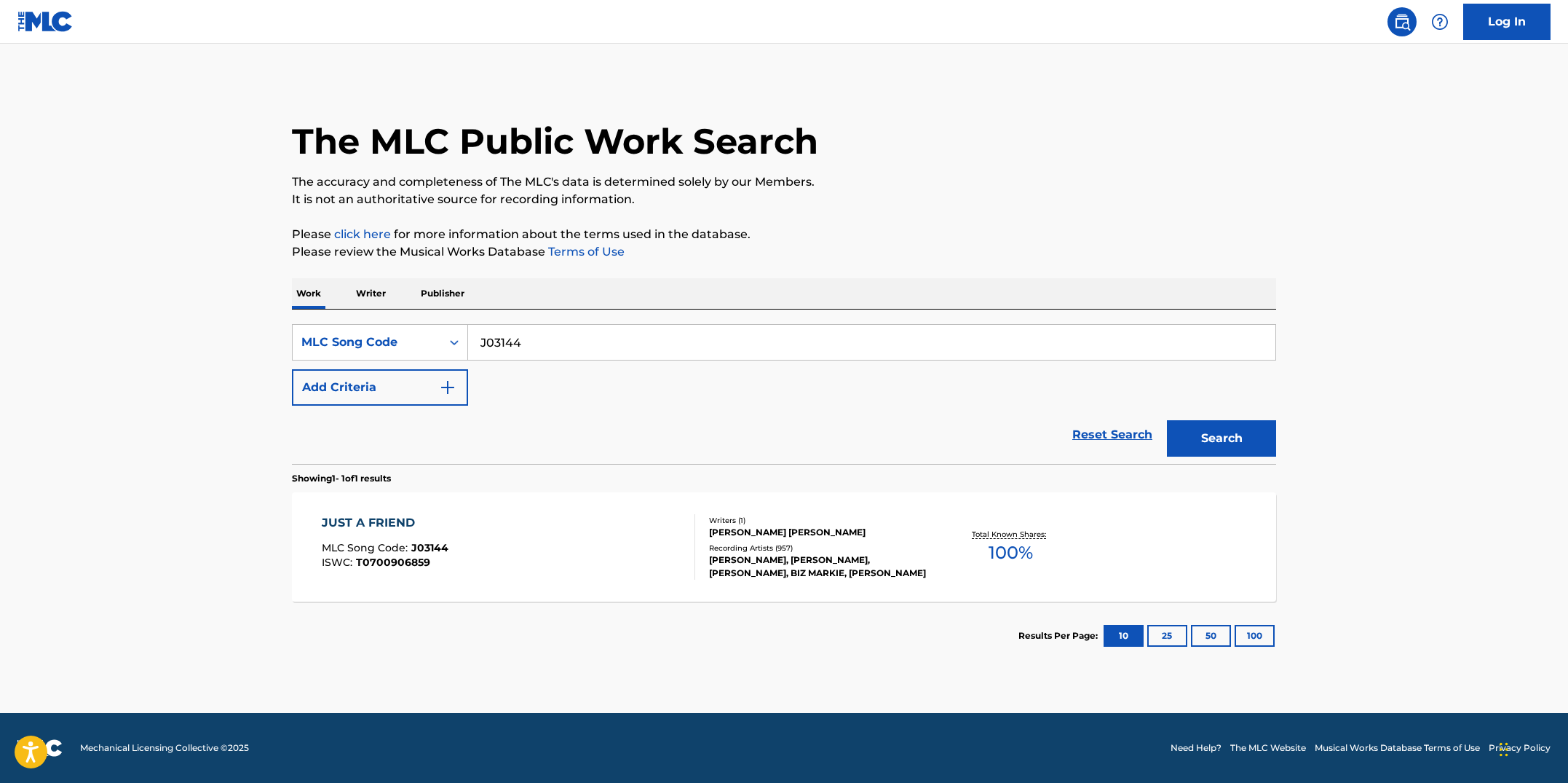
click at [655, 543] on div "JUST A FRIEND MLC Song Code : J03144 ISWC : T0700906859" at bounding box center [509, 547] width 374 height 65
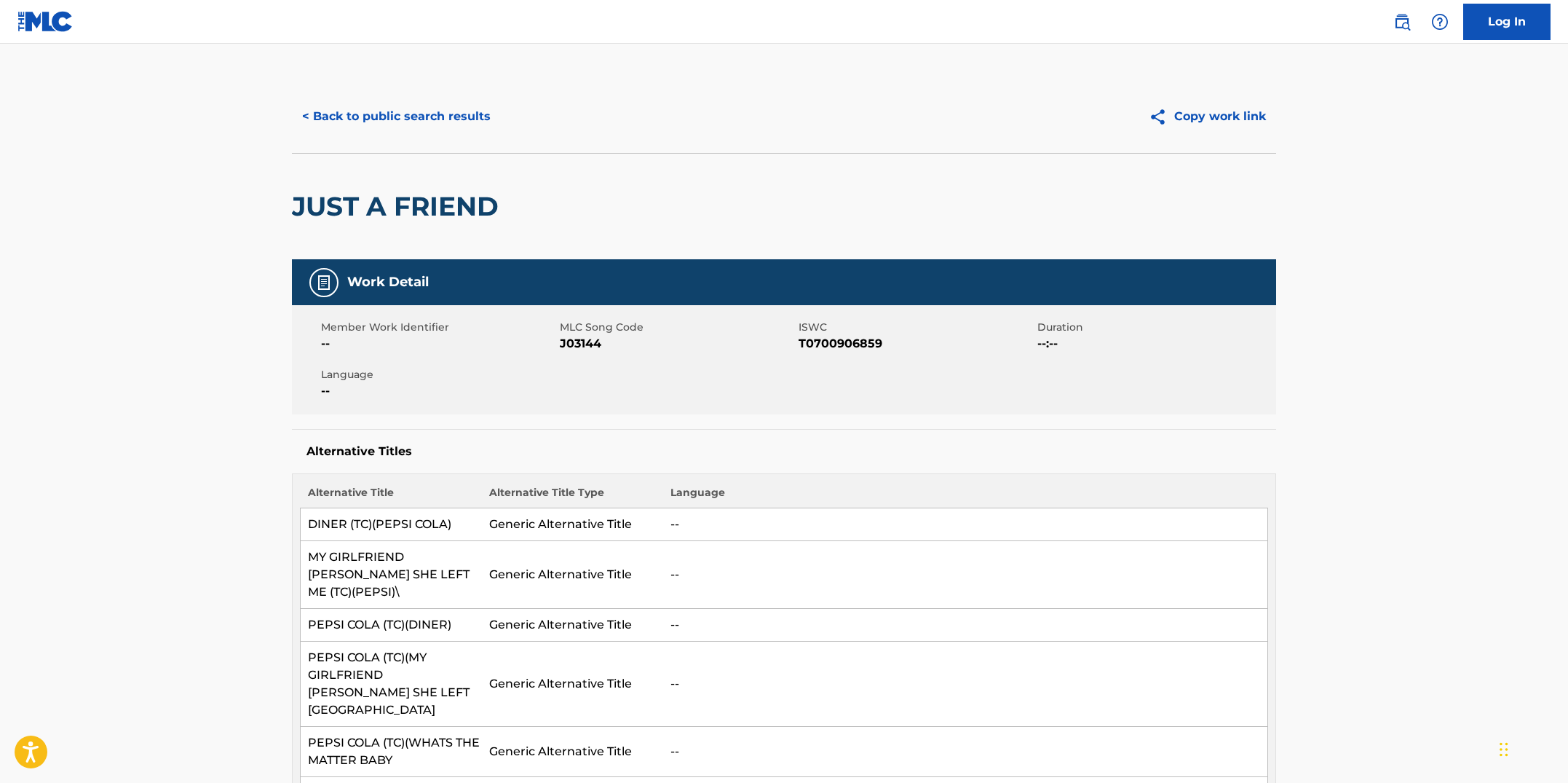
click at [431, 126] on button "< Back to public search results" at bounding box center [397, 116] width 209 height 36
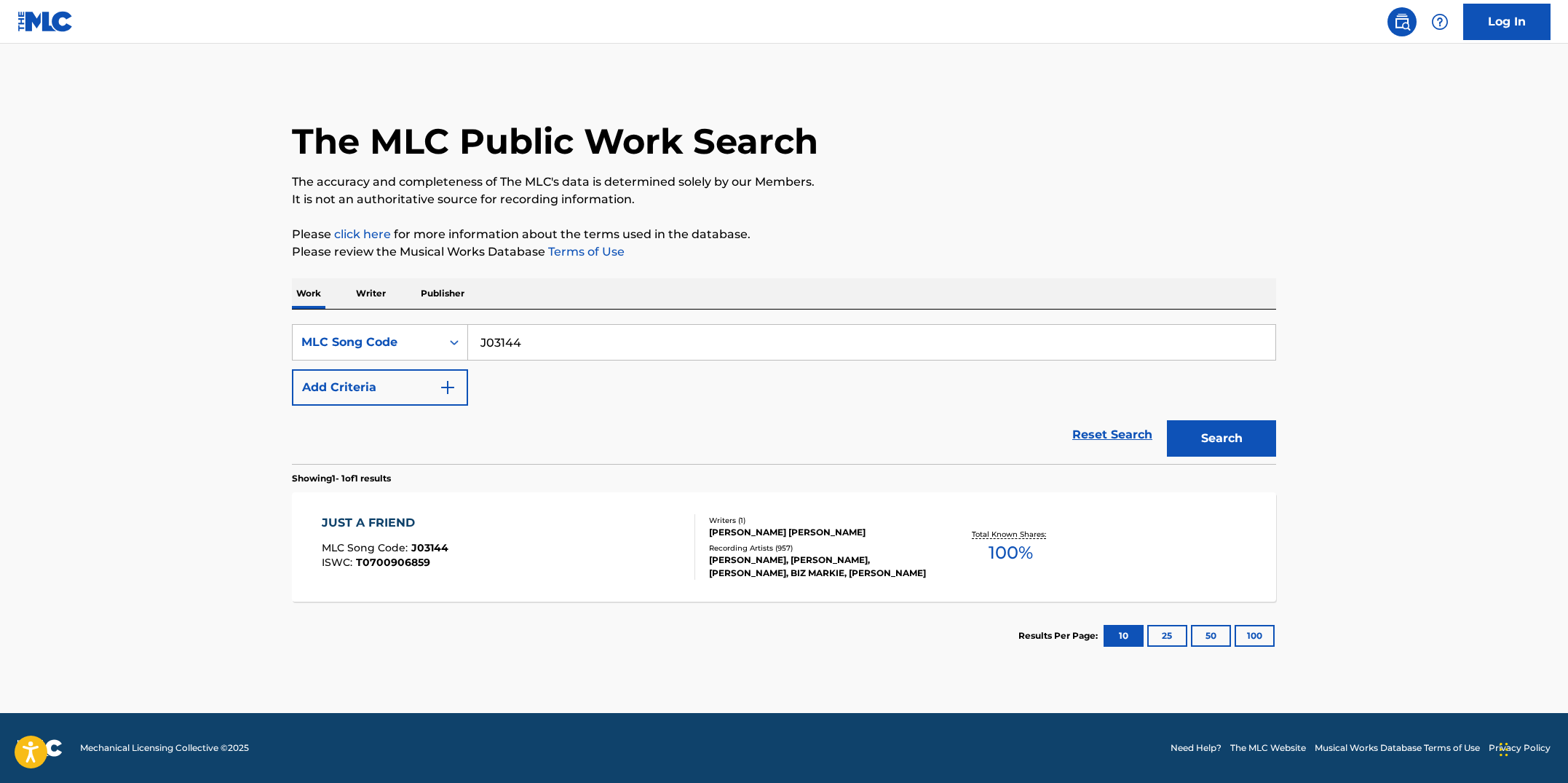
drag, startPoint x: 542, startPoint y: 338, endPoint x: 480, endPoint y: 336, distance: 62.0
click at [480, 336] on input "J03144" at bounding box center [871, 342] width 807 height 35
paste input "6195"
type input "J61954"
click at [1166, 420] on button "Search" at bounding box center [1221, 438] width 109 height 36
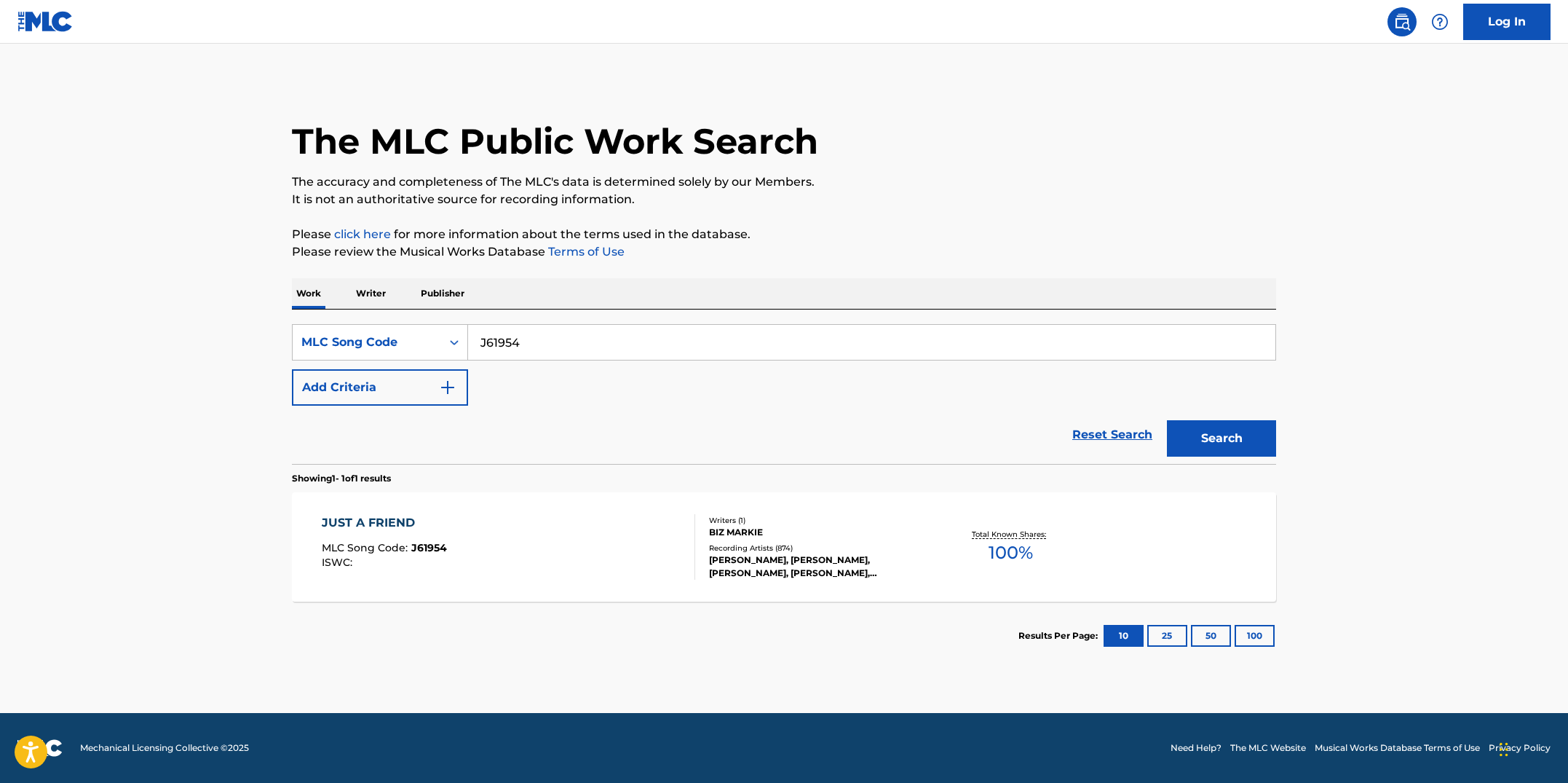
click at [568, 531] on div "JUST A FRIEND MLC Song Code : J61954 ISWC :" at bounding box center [509, 547] width 374 height 65
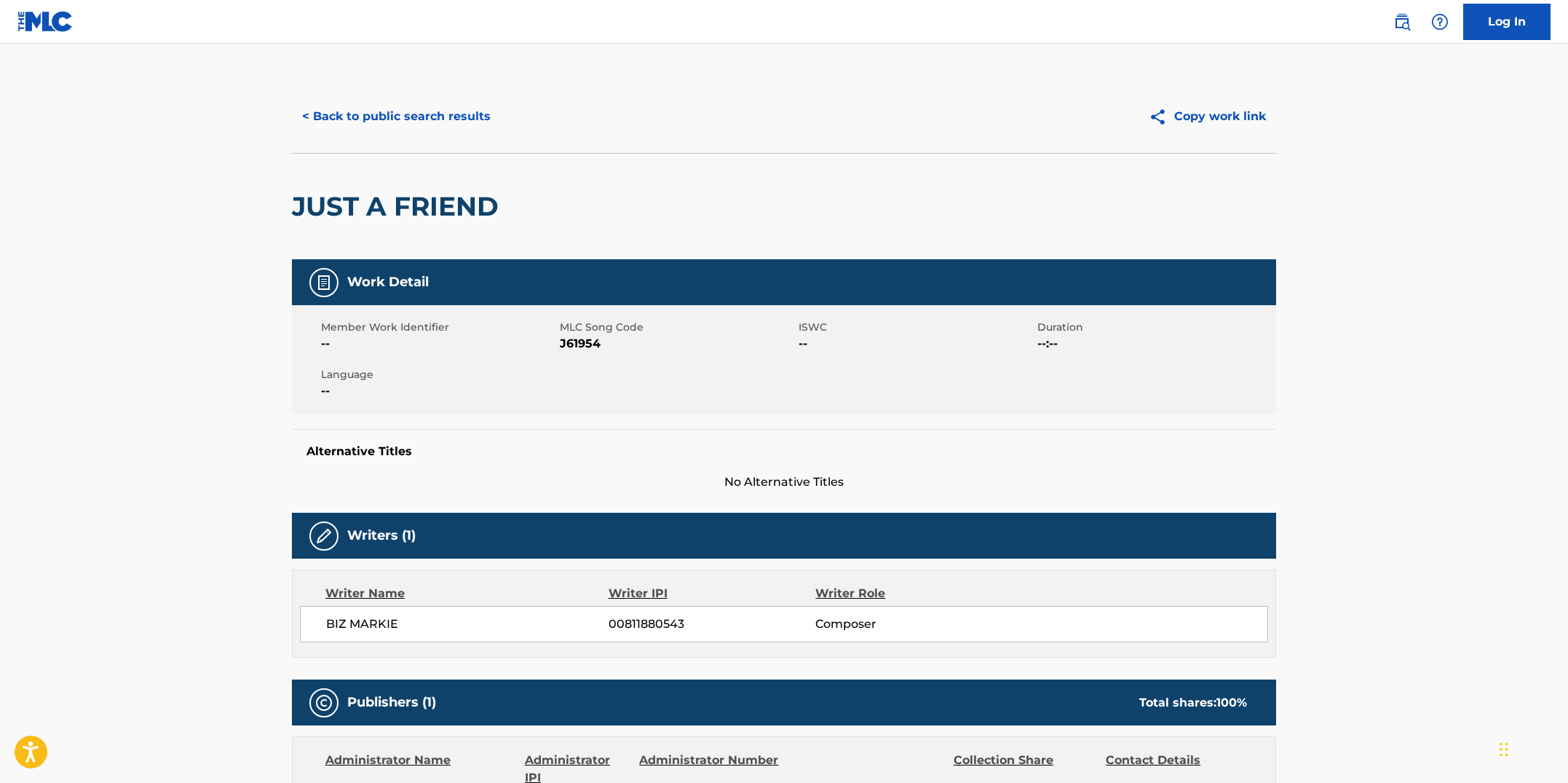
click at [381, 113] on button "< Back to public search results" at bounding box center [397, 116] width 209 height 36
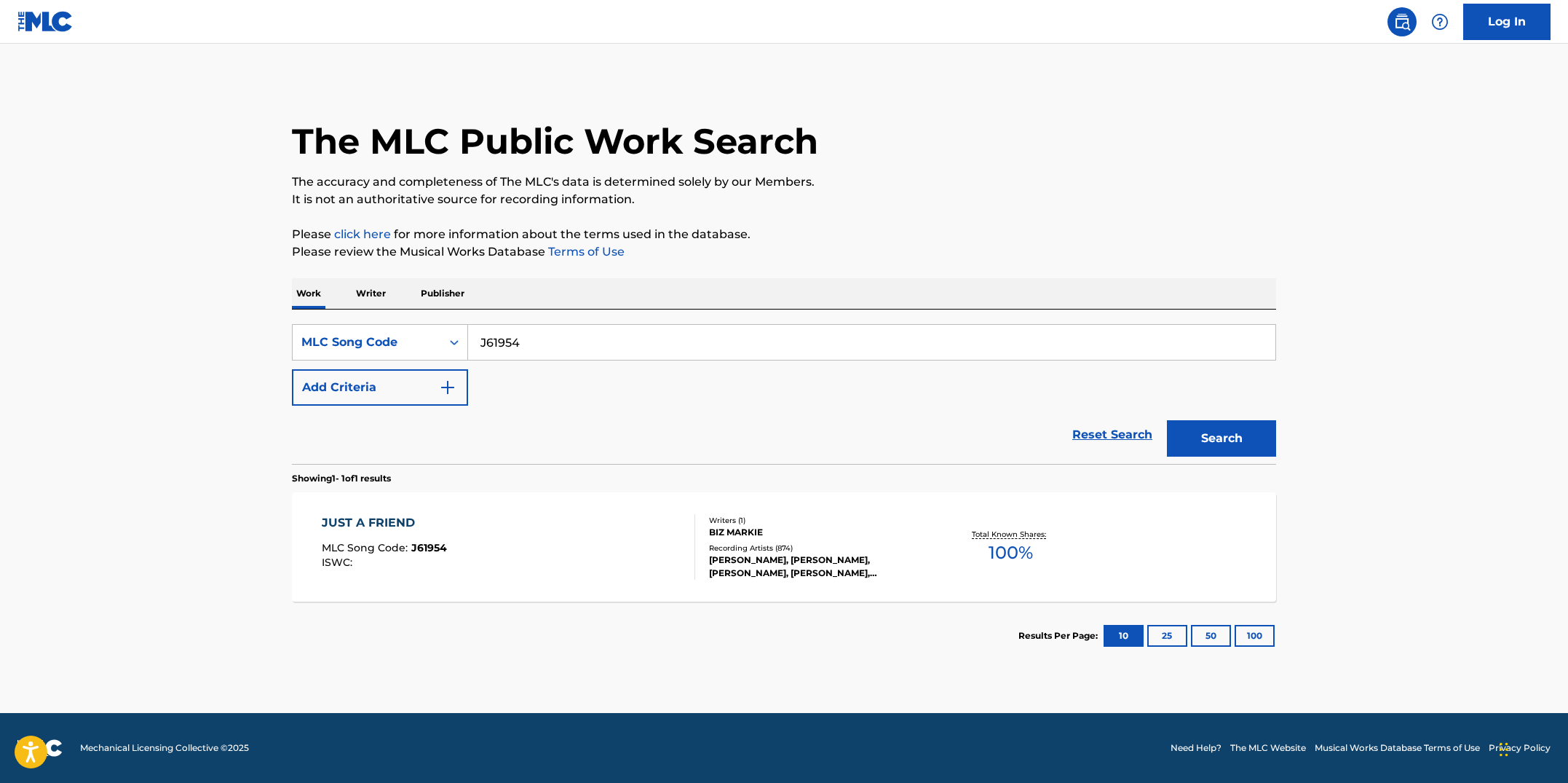
drag, startPoint x: 530, startPoint y: 341, endPoint x: 473, endPoint y: 342, distance: 57.0
click at [473, 342] on input "J61954" at bounding box center [871, 342] width 807 height 35
paste input "M0967"
type input "M09674"
click at [1166, 420] on button "Search" at bounding box center [1221, 438] width 109 height 36
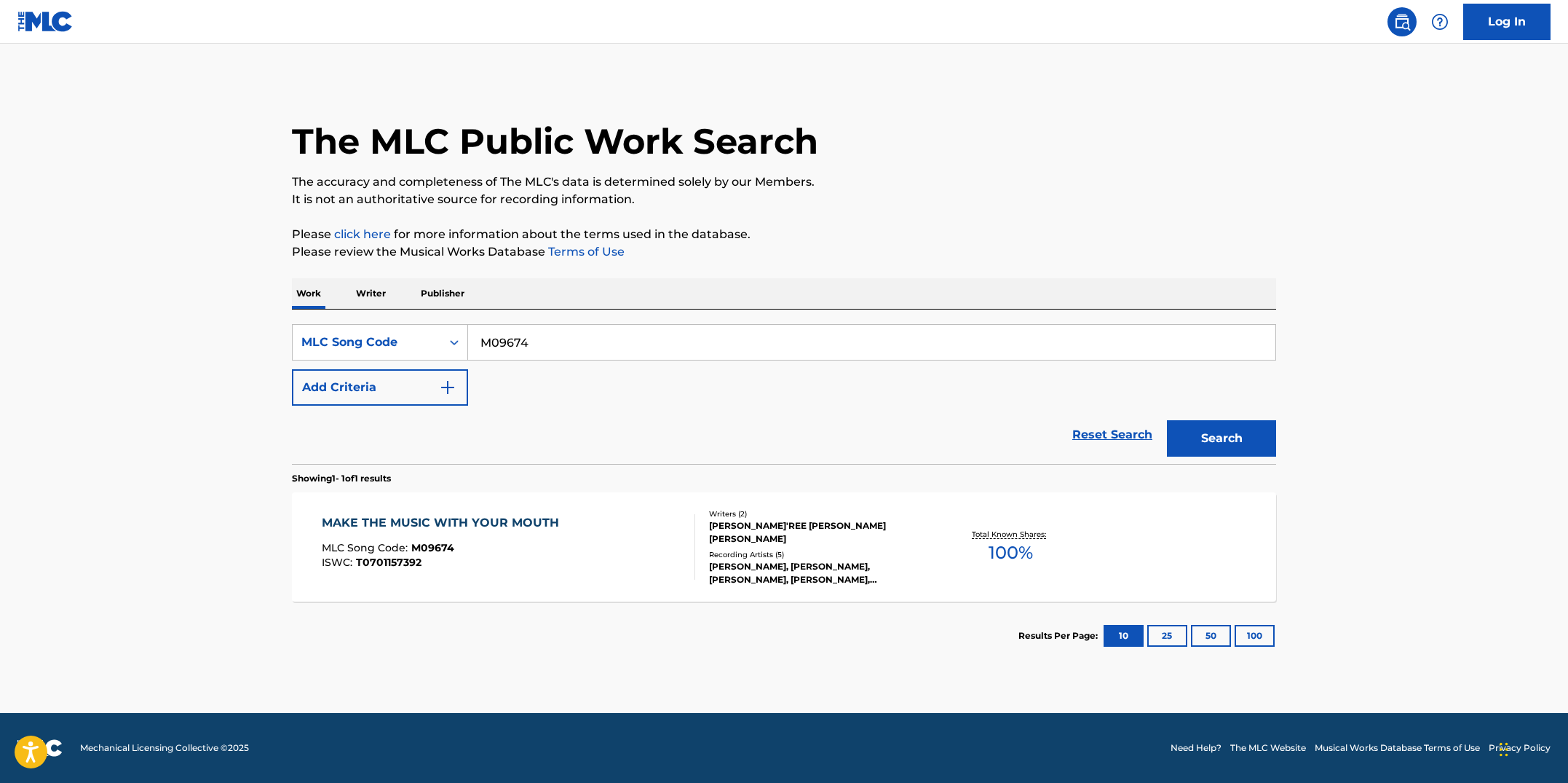
click at [566, 529] on div "MAKE THE MUSIC WITH YOUR MOUTH MLC Song Code : M09674 ISWC : T0701157392" at bounding box center [509, 547] width 374 height 65
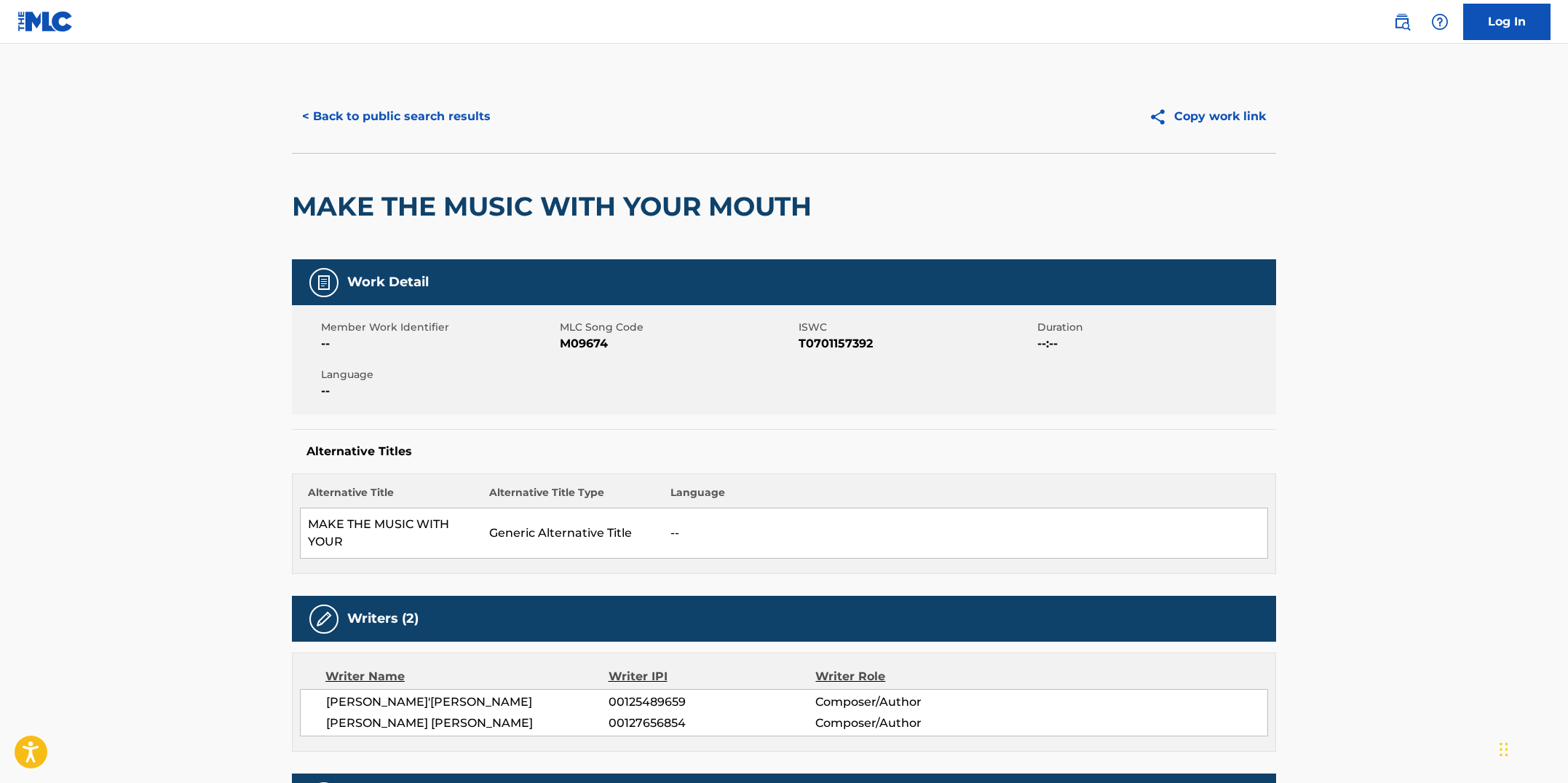
click at [357, 114] on button "< Back to public search results" at bounding box center [397, 116] width 209 height 36
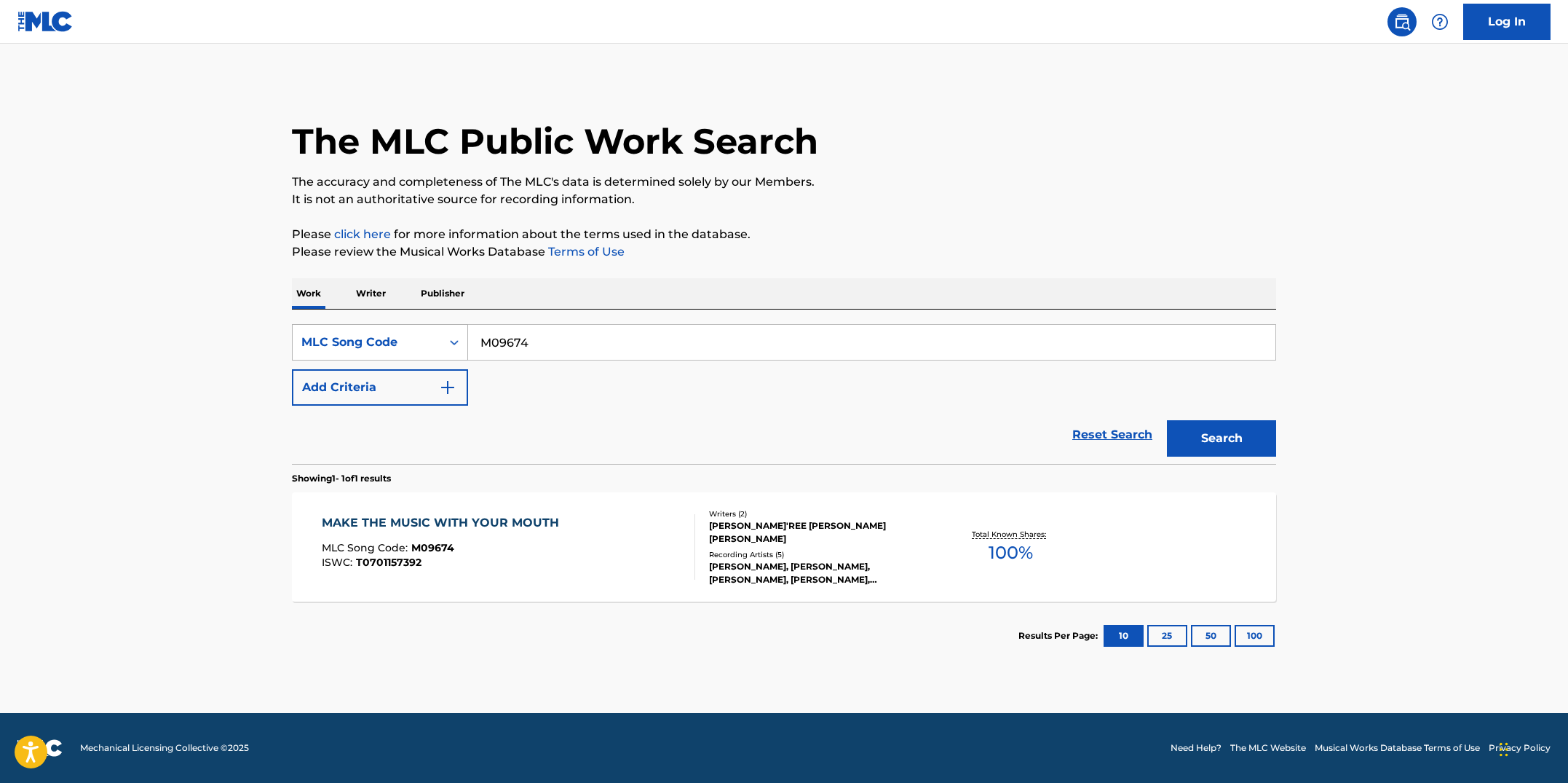
drag, startPoint x: 558, startPoint y: 349, endPoint x: 443, endPoint y: 332, distance: 116.2
click at [443, 332] on div "SearchWithCriteria253ae42b-d4b9-48d7-85dc-e6b7fe5e7771 MLC Song Code M09674" at bounding box center [784, 342] width 984 height 36
paste input "A8FX0"
type input "MA8FX0"
click at [1166, 420] on button "Search" at bounding box center [1221, 438] width 109 height 36
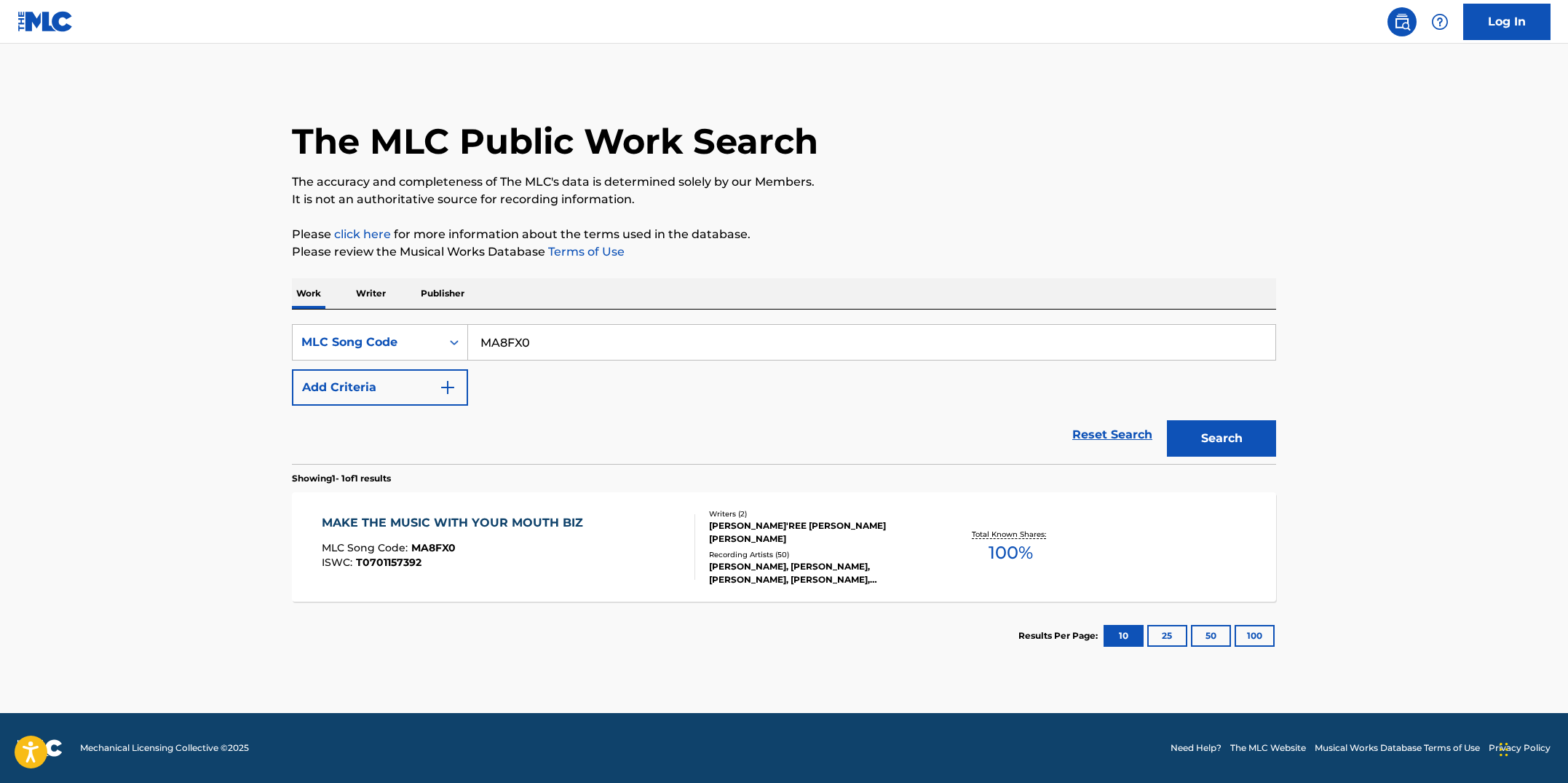
click at [554, 541] on div "MAKE THE MUSIC WITH YOUR MOUTH BIZ MLC Song Code : MA8FX0 ISWC : T0701157392" at bounding box center [457, 547] width 269 height 65
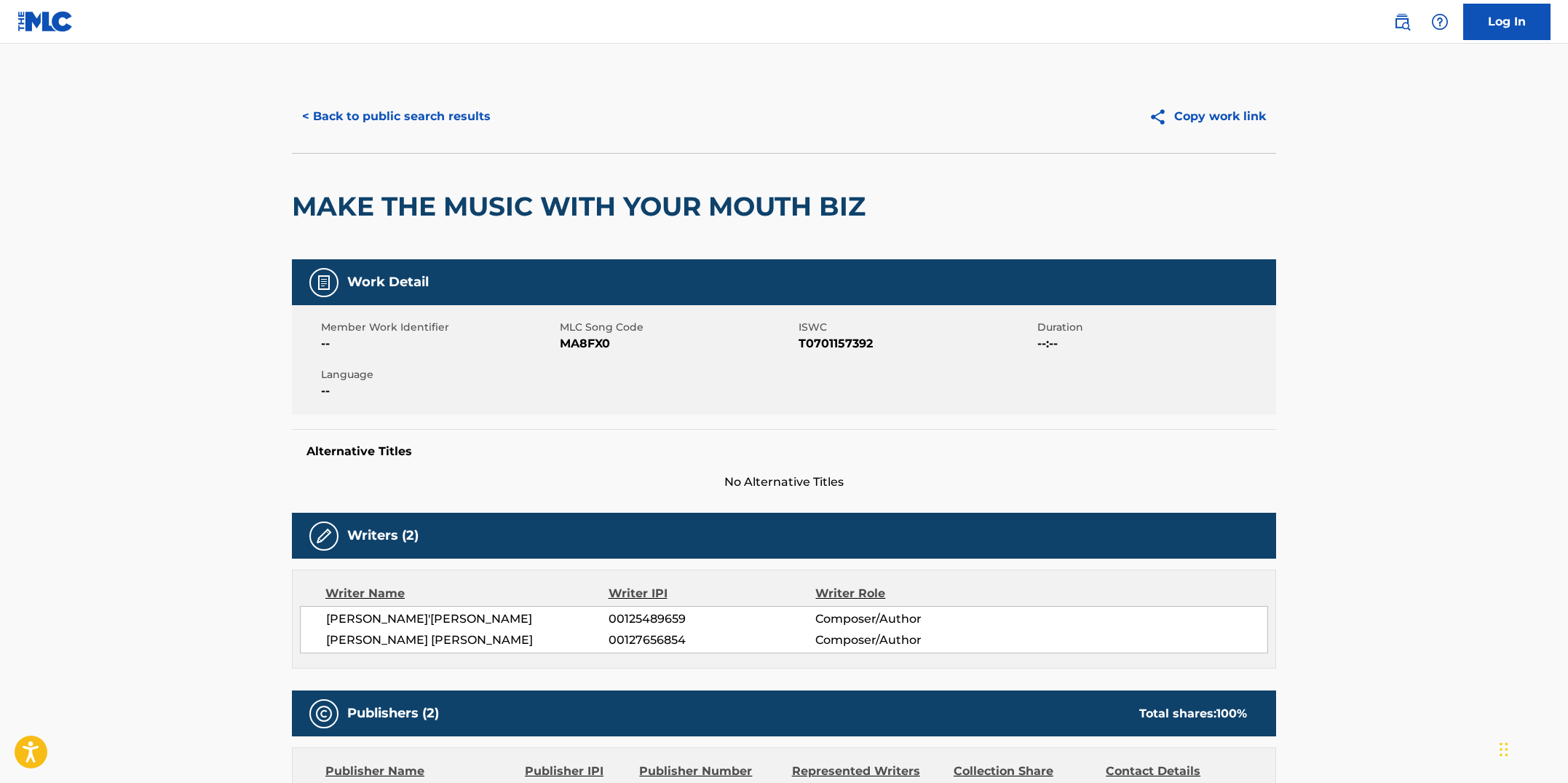
click at [431, 110] on button "< Back to public search results" at bounding box center [397, 116] width 209 height 36
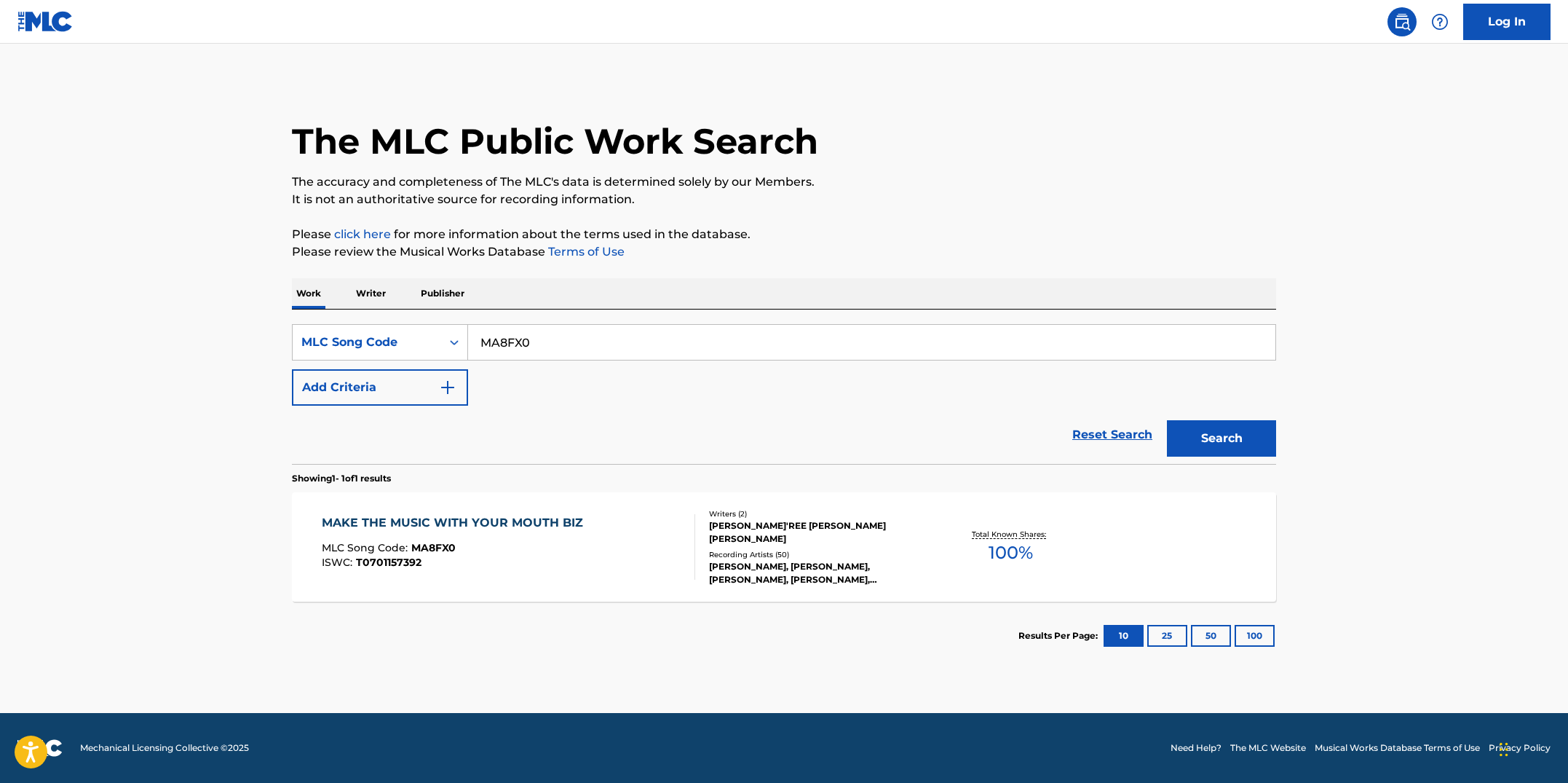
drag, startPoint x: 543, startPoint y: 355, endPoint x: 484, endPoint y: 332, distance: 63.3
click at [484, 332] on input "MA8FX0" at bounding box center [871, 342] width 807 height 35
paste input "00596"
type input "M00596"
click at [1166, 420] on button "Search" at bounding box center [1221, 438] width 109 height 36
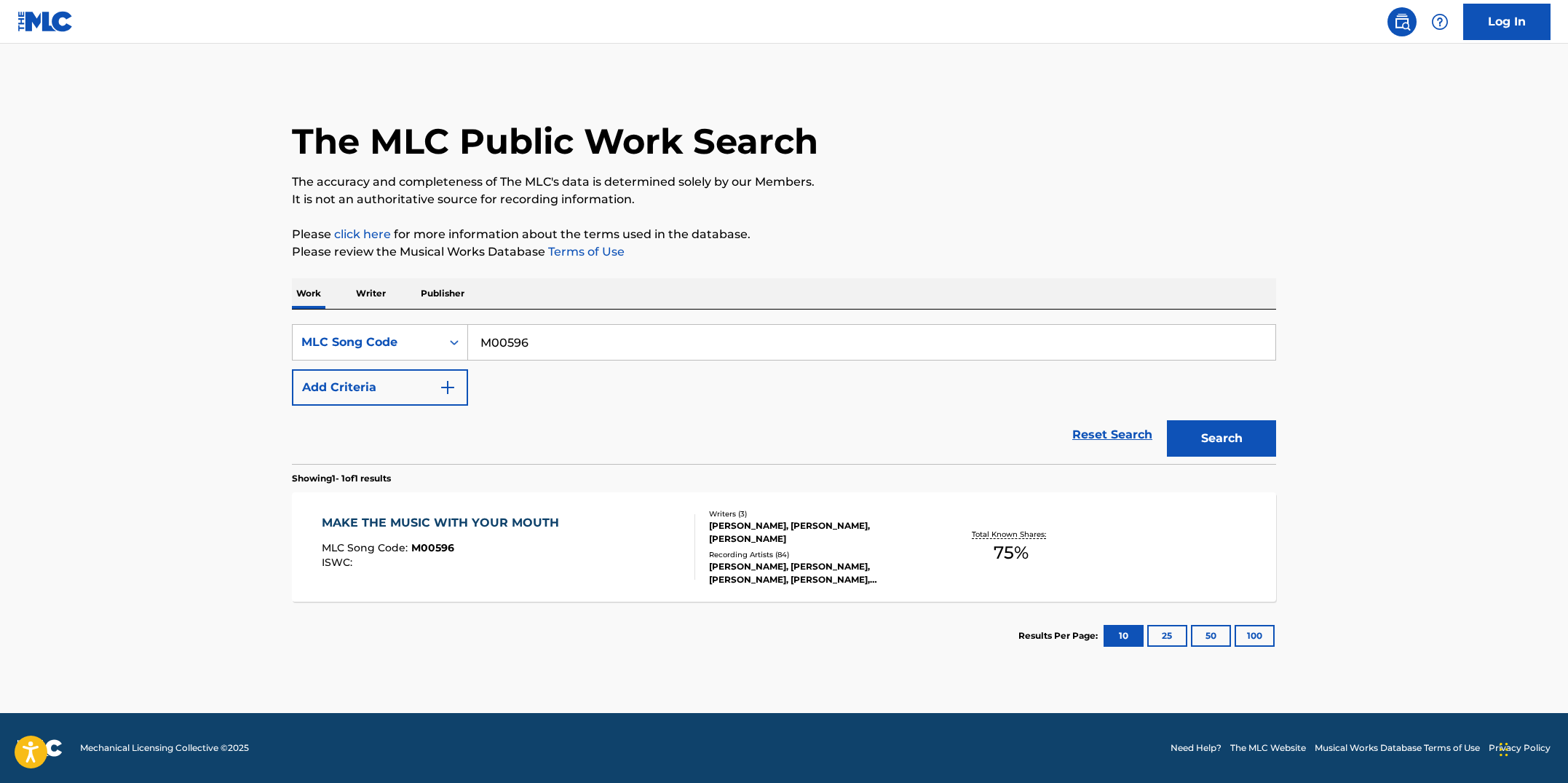
click at [549, 570] on div "MAKE THE MUSIC WITH YOUR MOUTH MLC Song Code : M00596 ISWC :" at bounding box center [445, 547] width 245 height 65
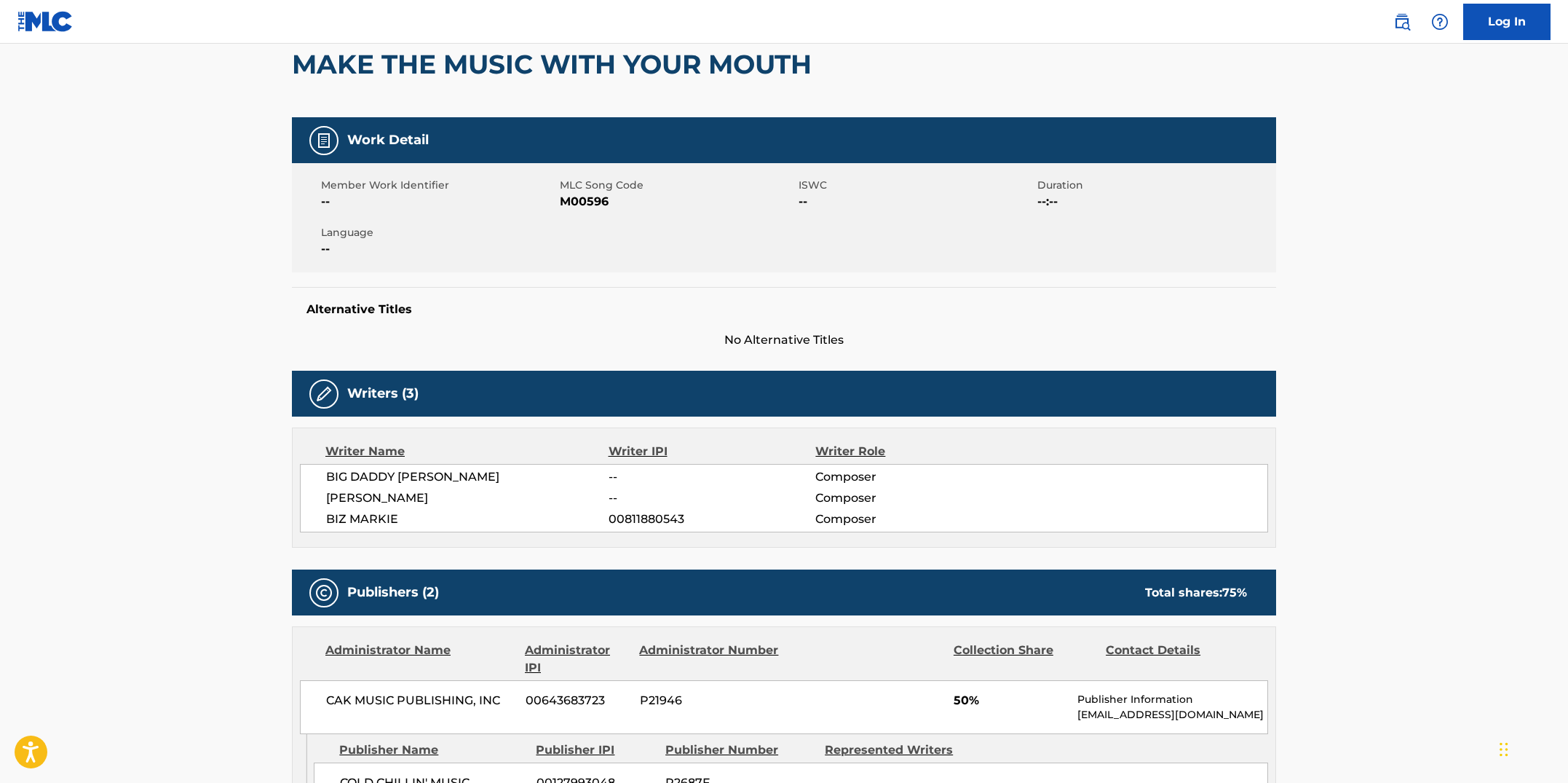
scroll to position [138, 0]
